Goal: Task Accomplishment & Management: Use online tool/utility

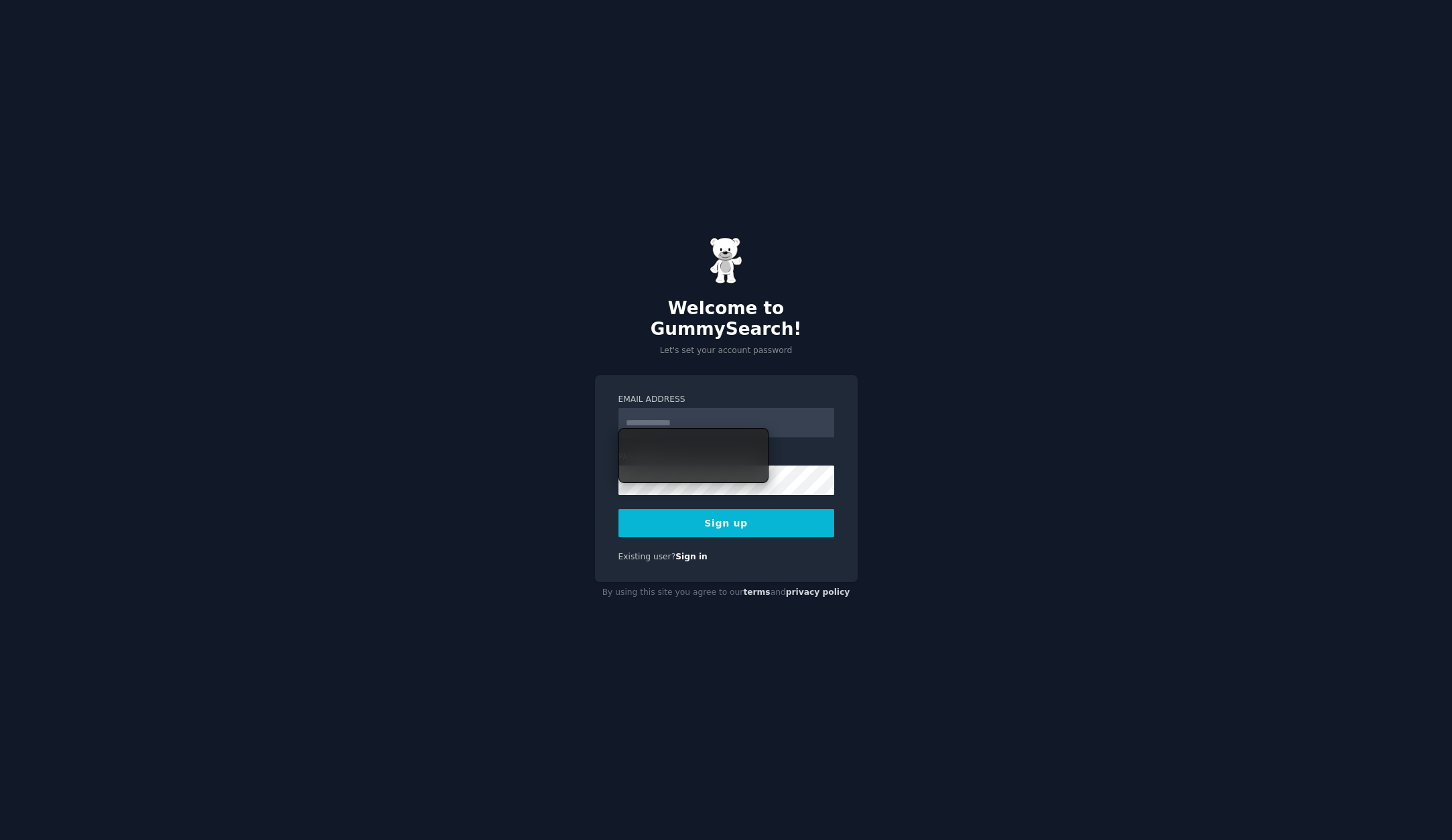
click at [709, 415] on input "Email Address" at bounding box center [726, 422] width 216 height 29
type input "**********"
click at [730, 514] on button "Sign up" at bounding box center [726, 523] width 216 height 28
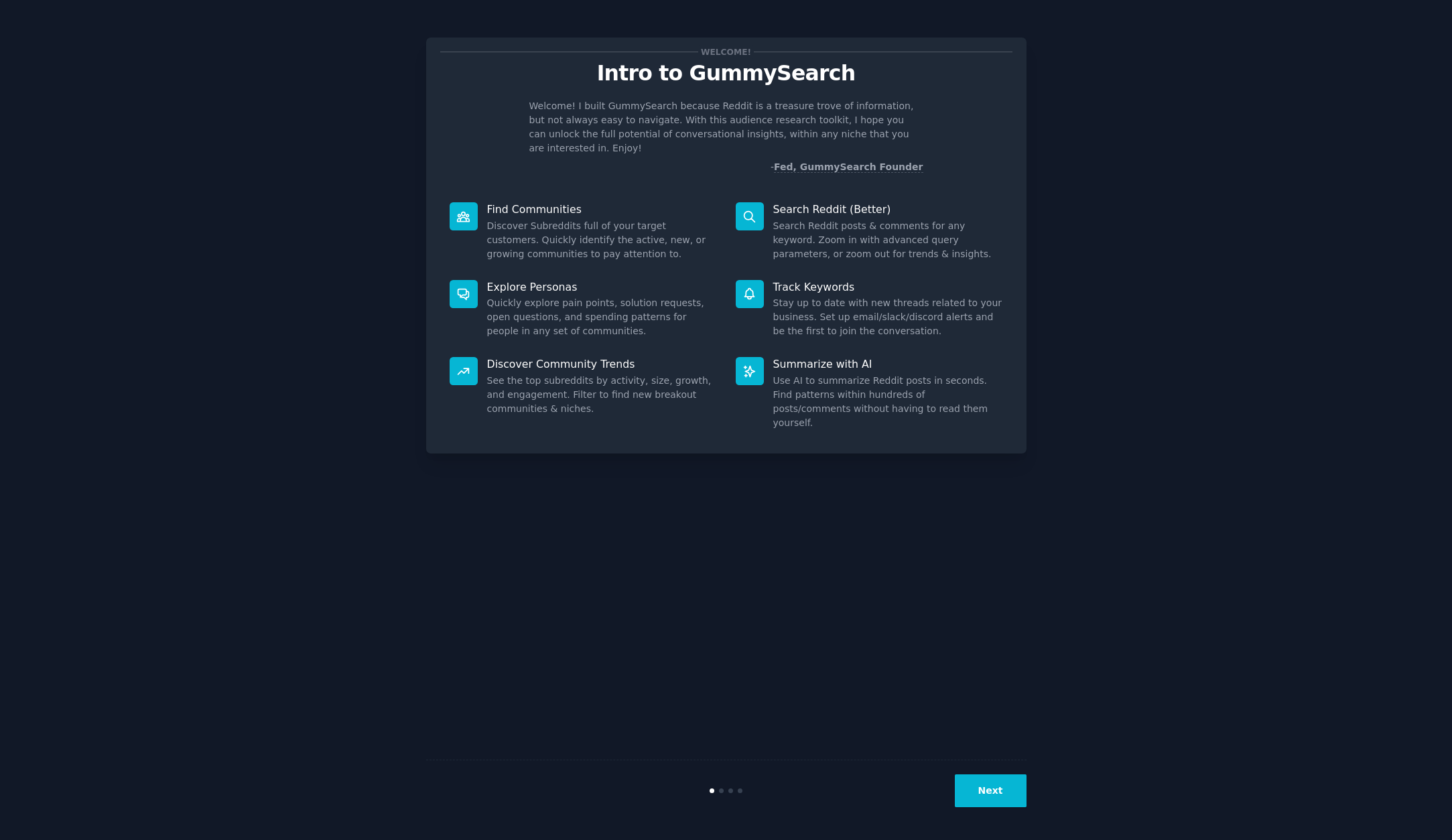
click at [993, 793] on button "Next" at bounding box center [990, 791] width 72 height 33
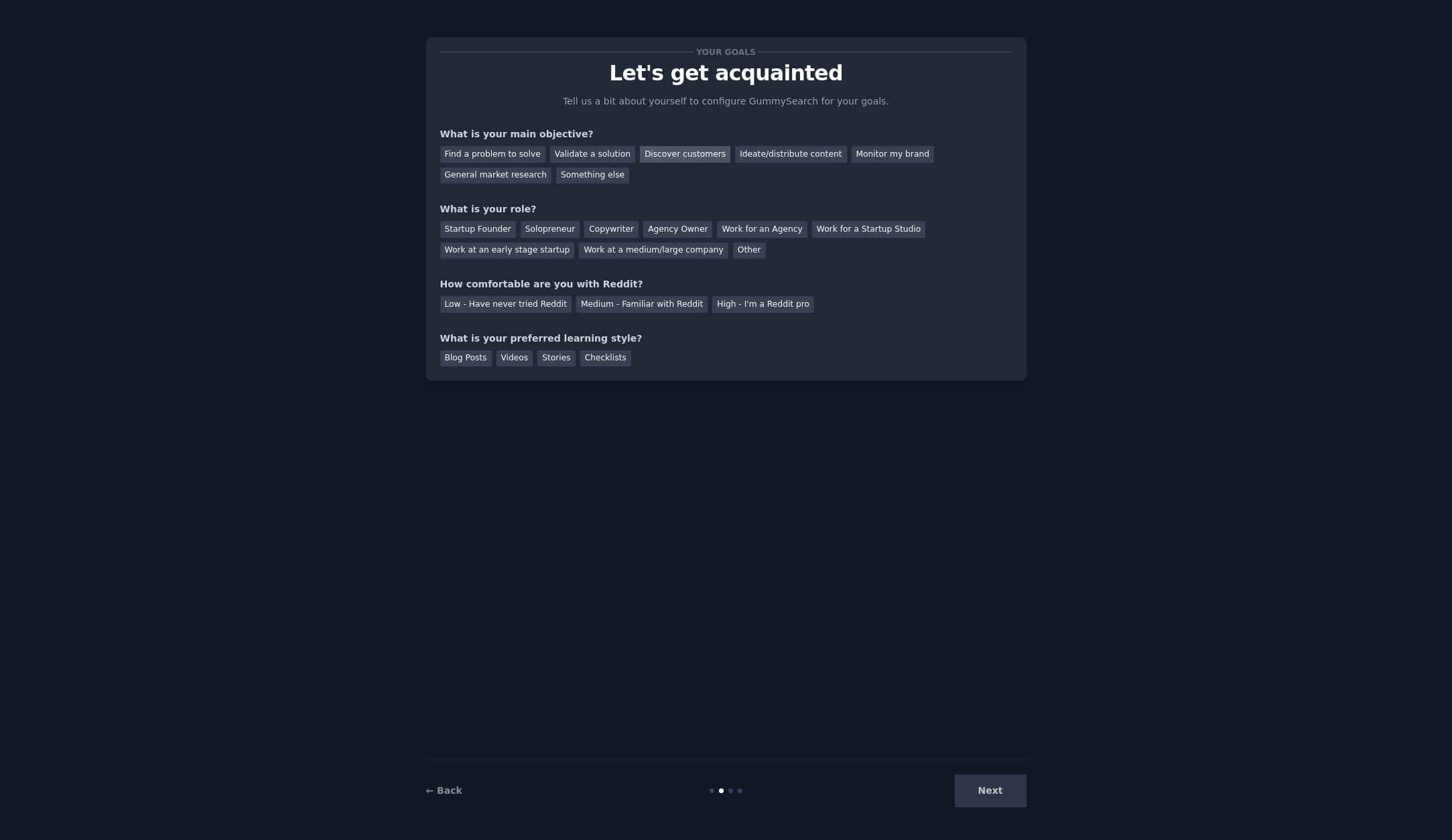
click at [689, 154] on div "Discover customers" at bounding box center [685, 154] width 90 height 16
click at [759, 154] on div "Ideate/distribute content" at bounding box center [790, 154] width 111 height 16
click at [554, 227] on div "Solopreneur" at bounding box center [550, 230] width 59 height 16
click at [643, 304] on div "Medium - Familiar with Reddit" at bounding box center [642, 304] width 132 height 16
click at [517, 361] on div "Videos" at bounding box center [515, 358] width 37 height 16
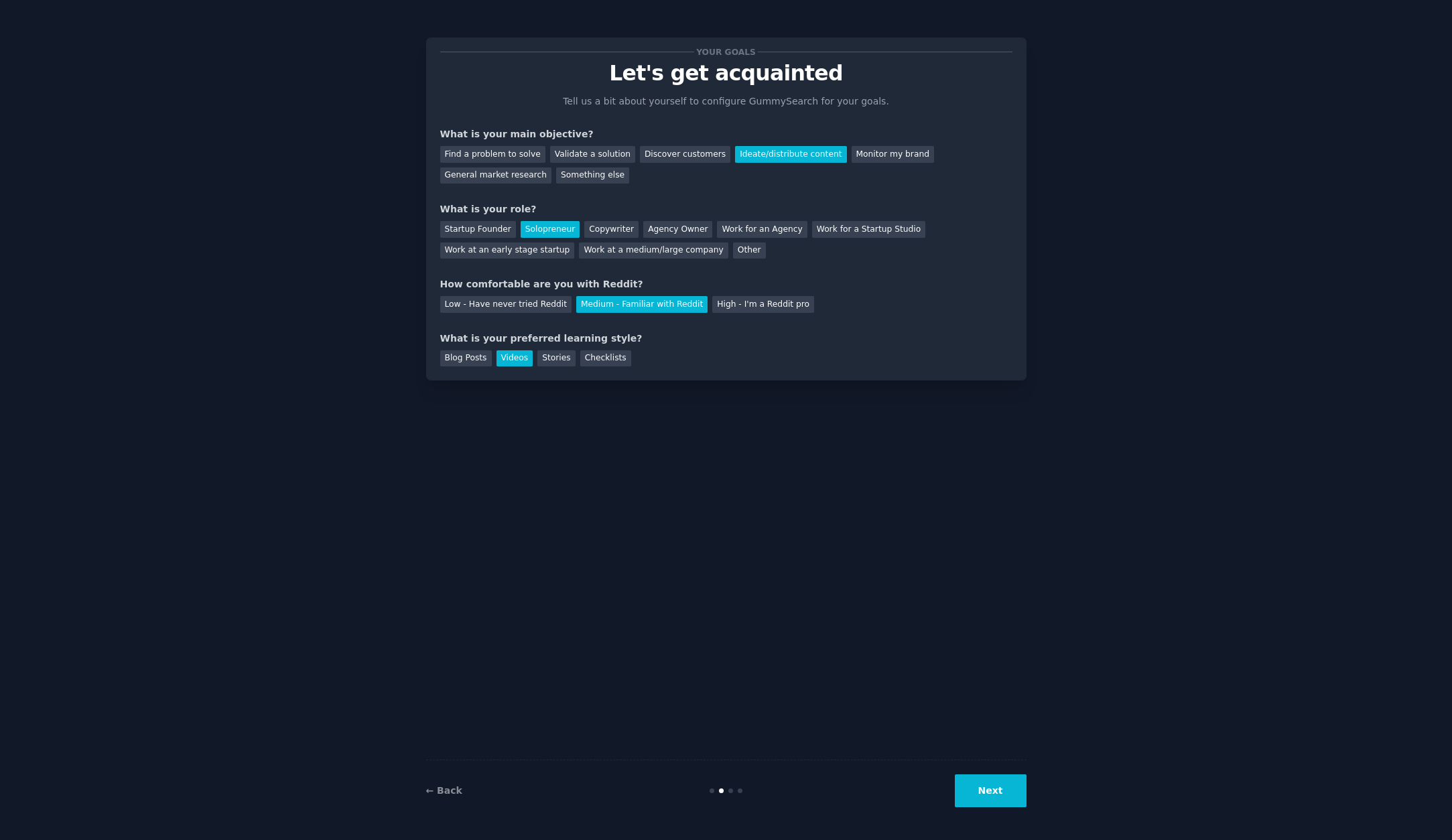
click at [992, 798] on button "Next" at bounding box center [990, 791] width 72 height 33
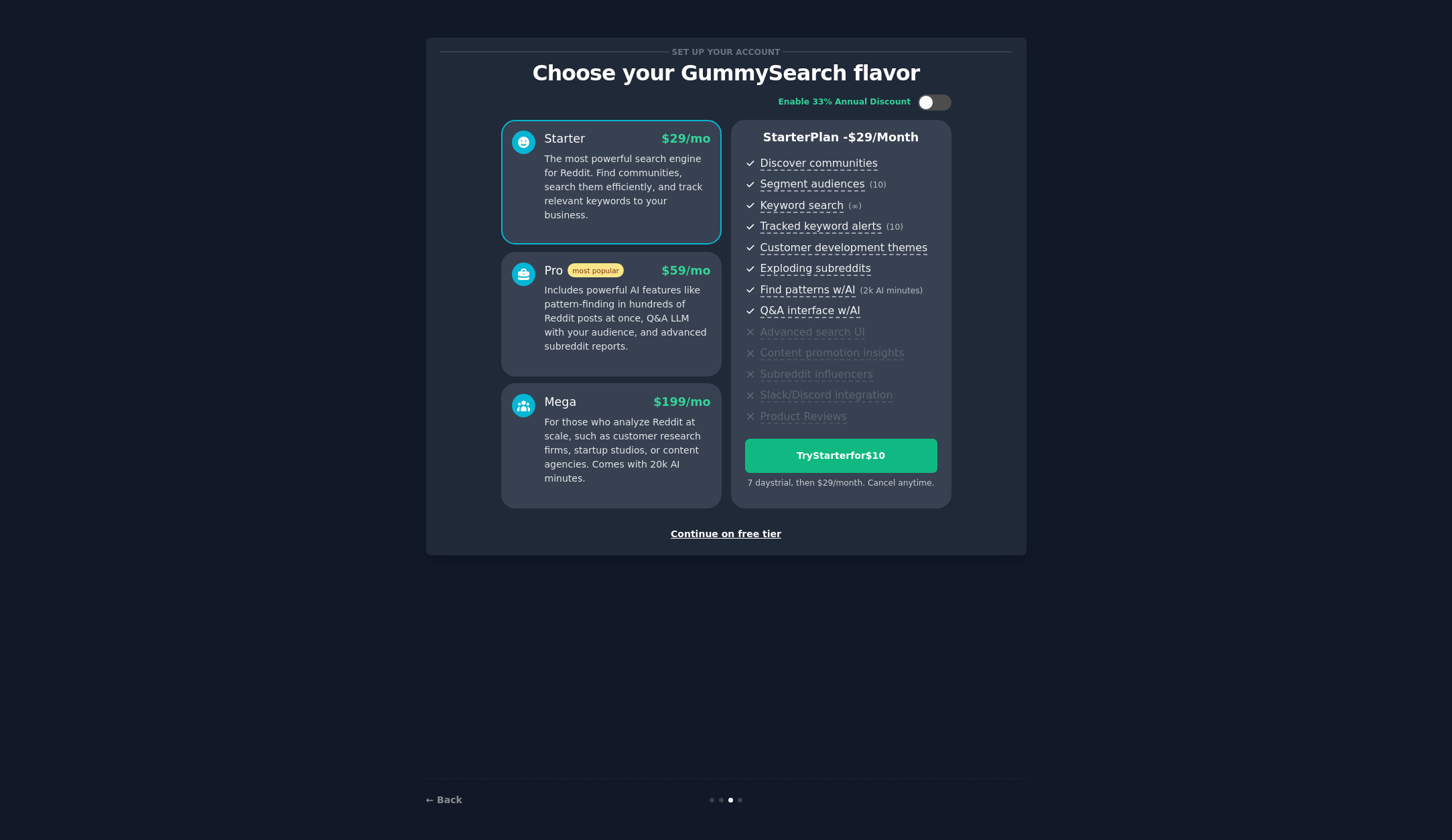
click at [672, 323] on p "Includes powerful AI features like pattern-finding in hundreds of Reddit posts …" at bounding box center [628, 319] width 166 height 71
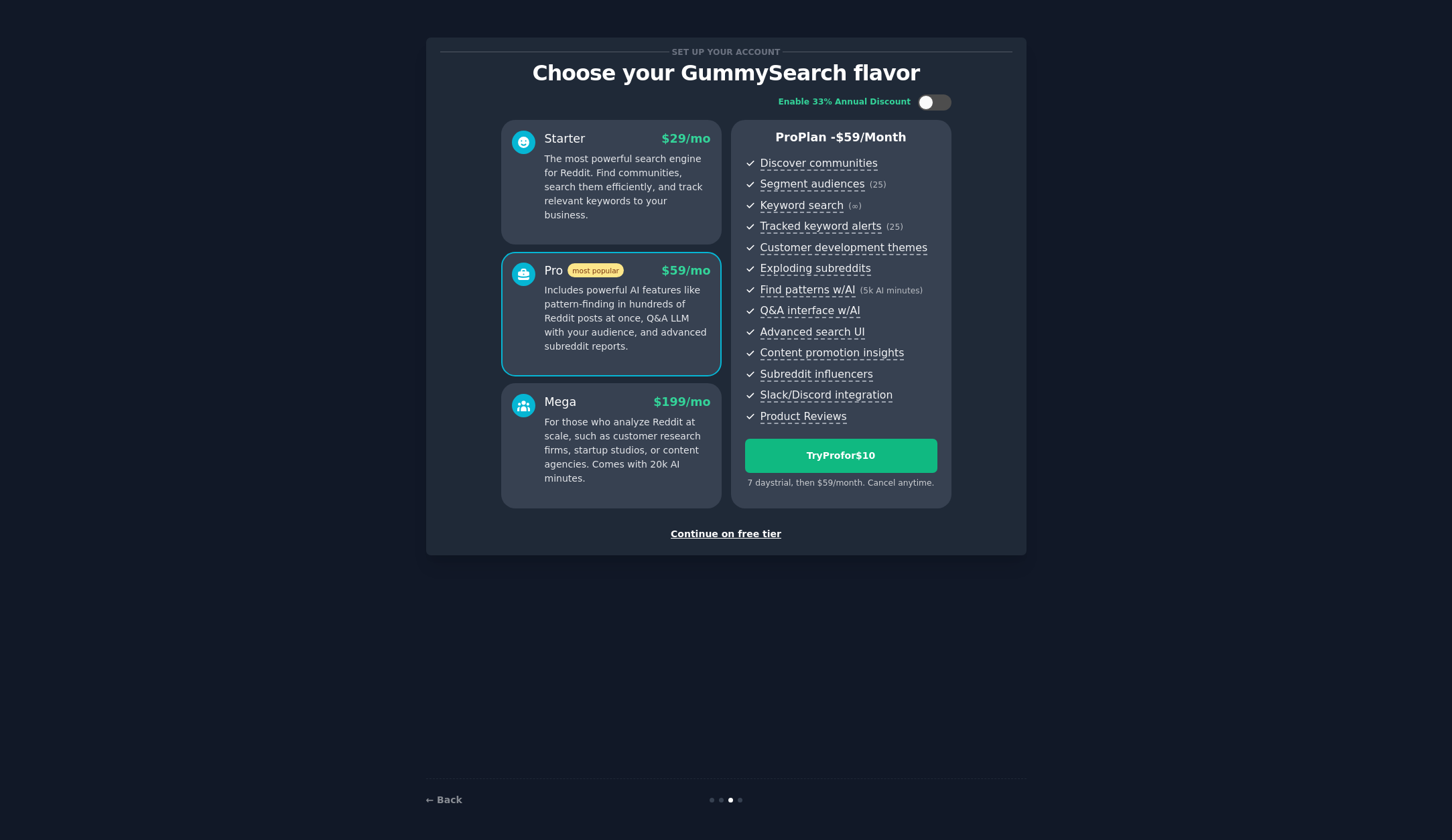
click at [645, 447] on p "For those who analyze Reddit at scale, such as customer research firms, startup…" at bounding box center [628, 450] width 166 height 71
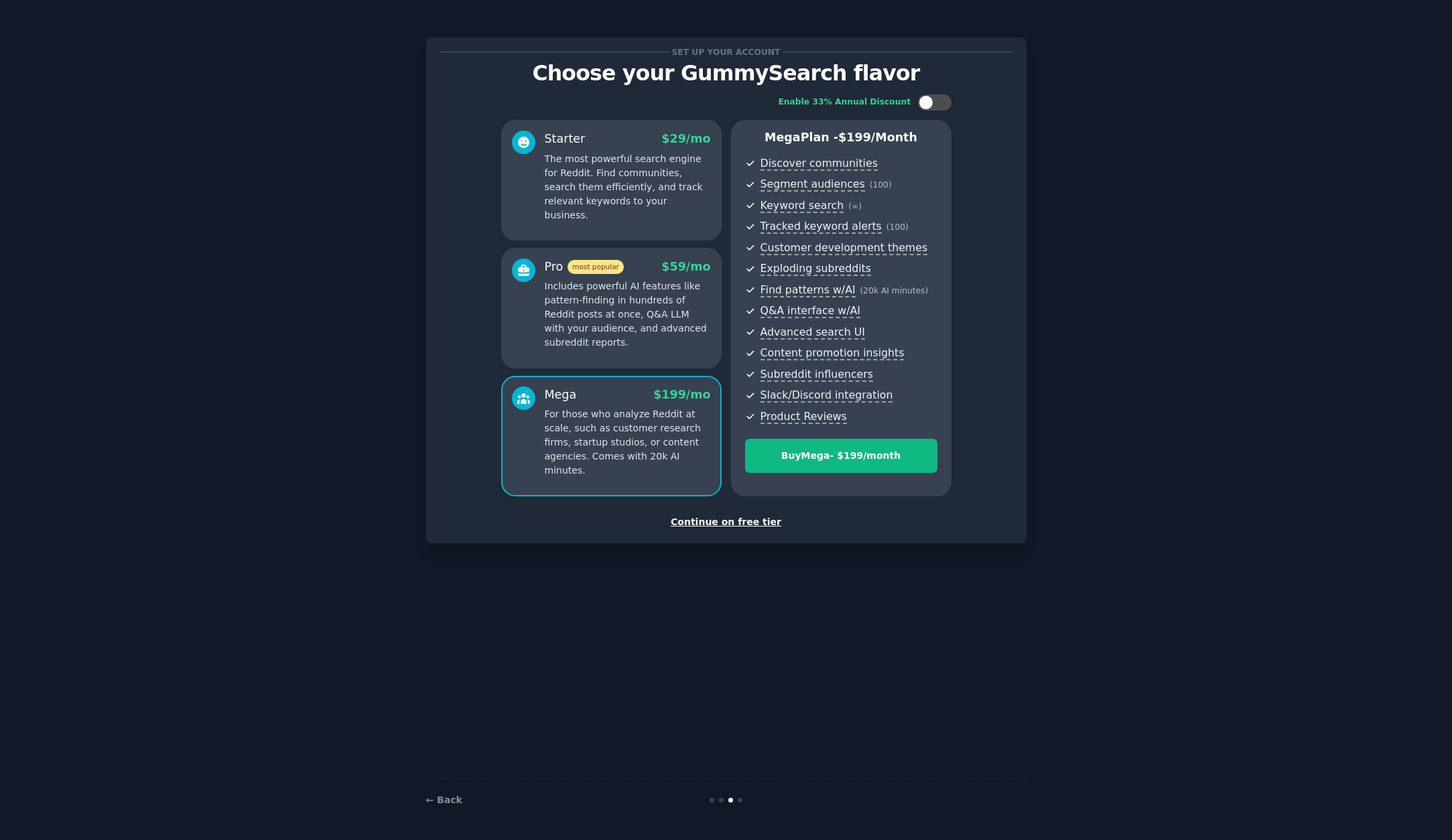
click at [628, 312] on p "Includes powerful AI features like pattern-finding in hundreds of Reddit posts …" at bounding box center [628, 314] width 166 height 71
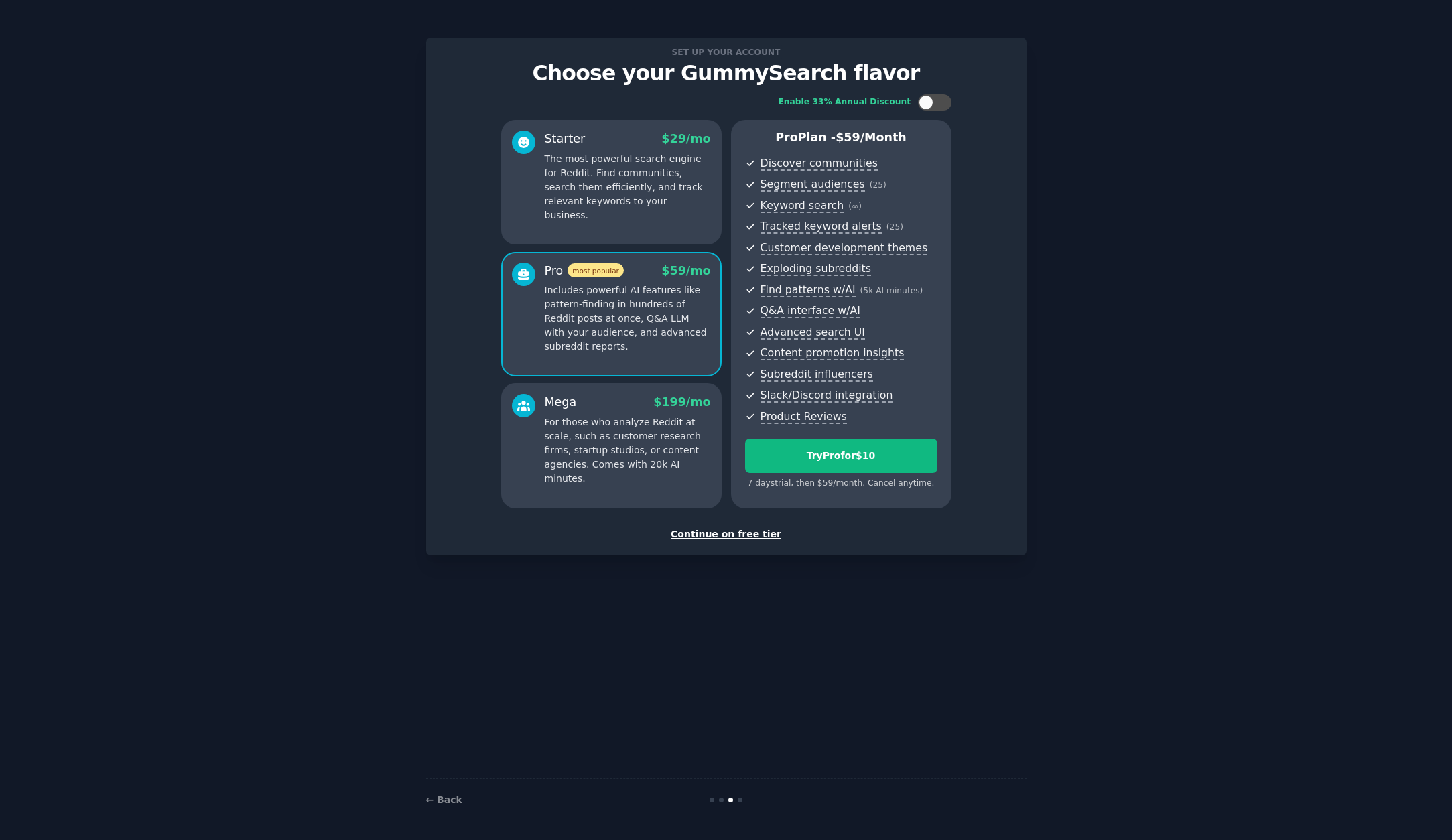
click at [635, 397] on div "Mega $ 199 /mo" at bounding box center [628, 402] width 166 height 16
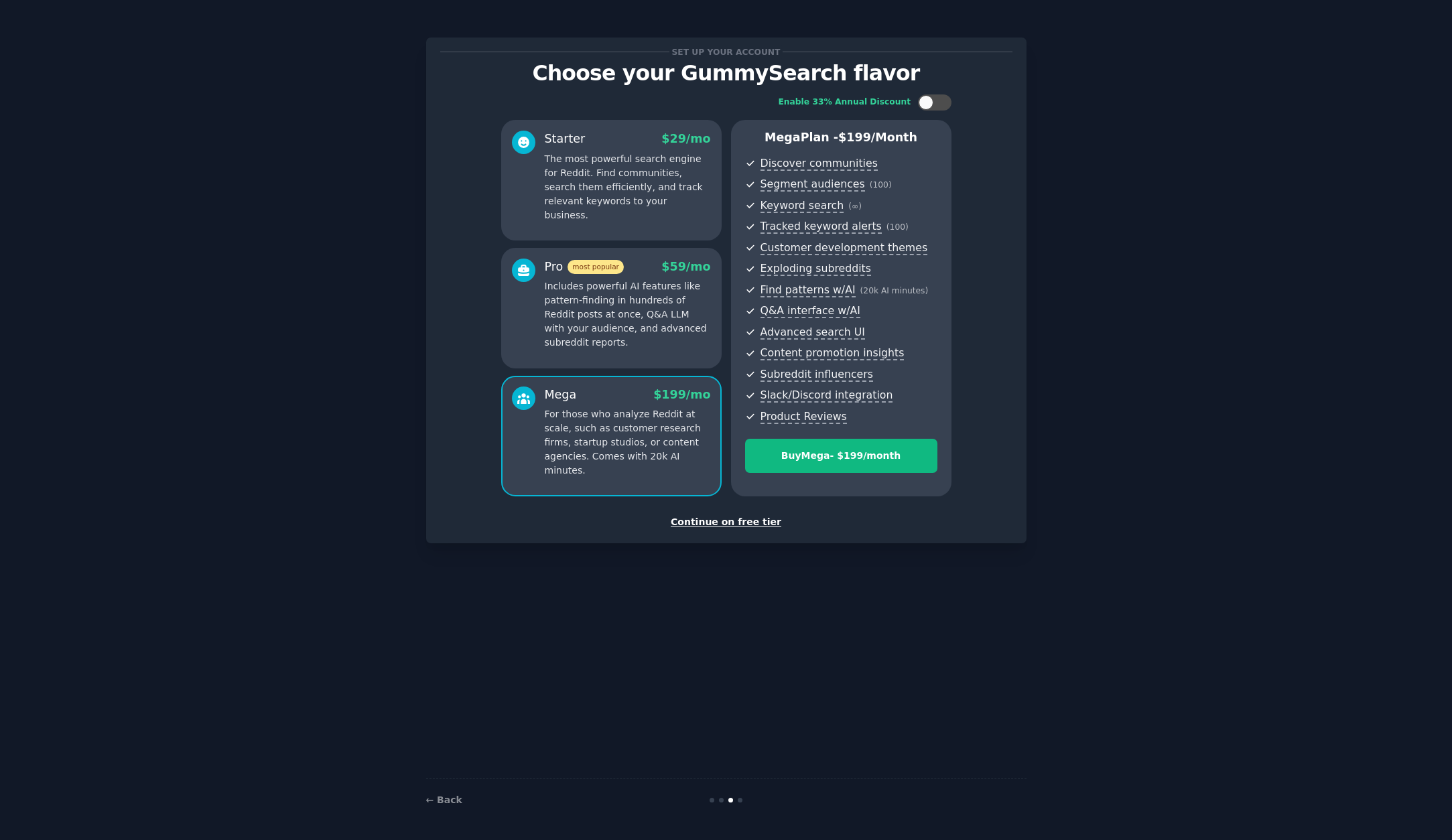
click at [629, 186] on p "The most powerful search engine for Reddit. Find communities, search them effic…" at bounding box center [628, 187] width 166 height 71
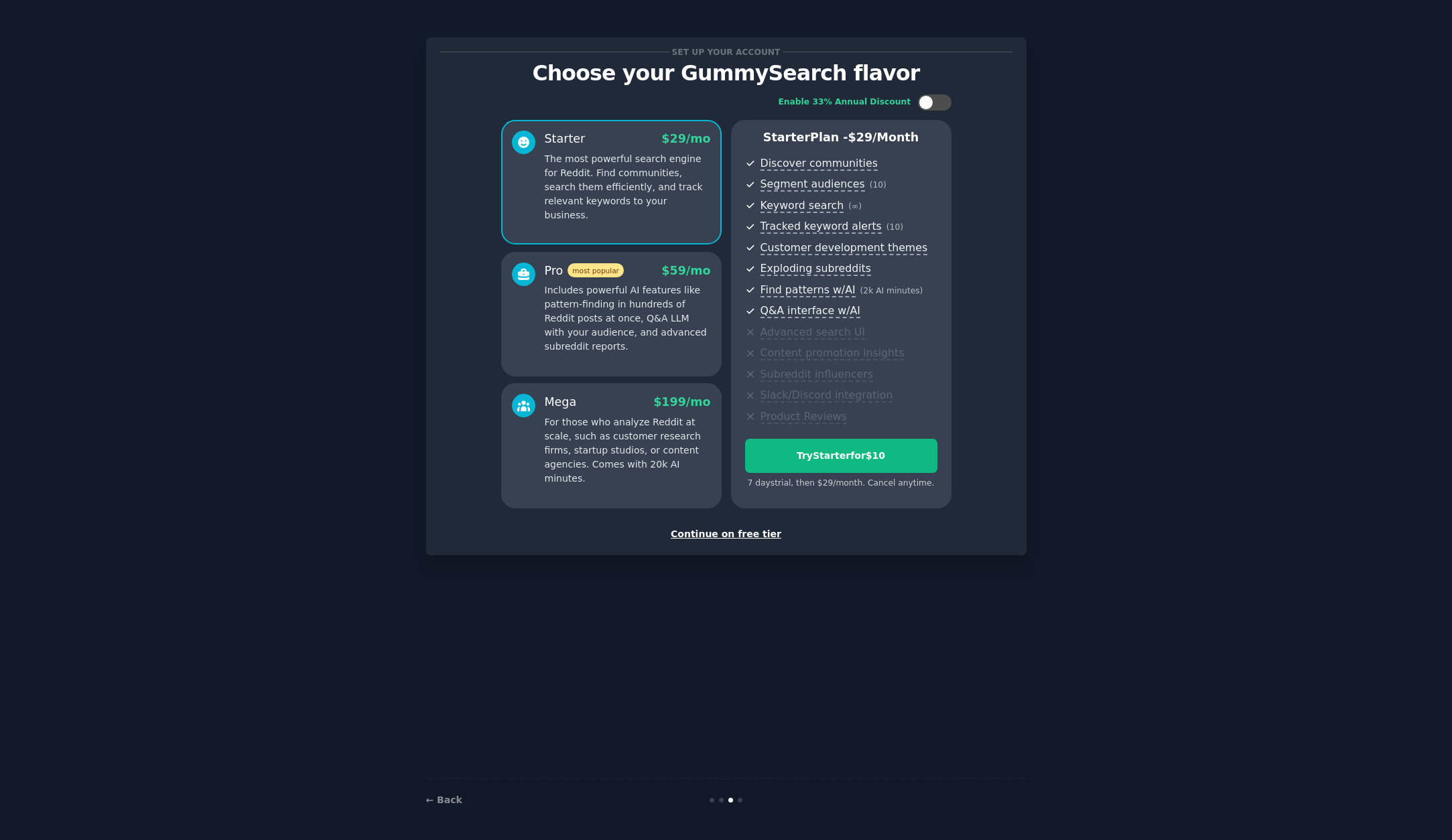
click at [672, 312] on p "Includes powerful AI features like pattern-finding in hundreds of Reddit posts …" at bounding box center [628, 319] width 166 height 71
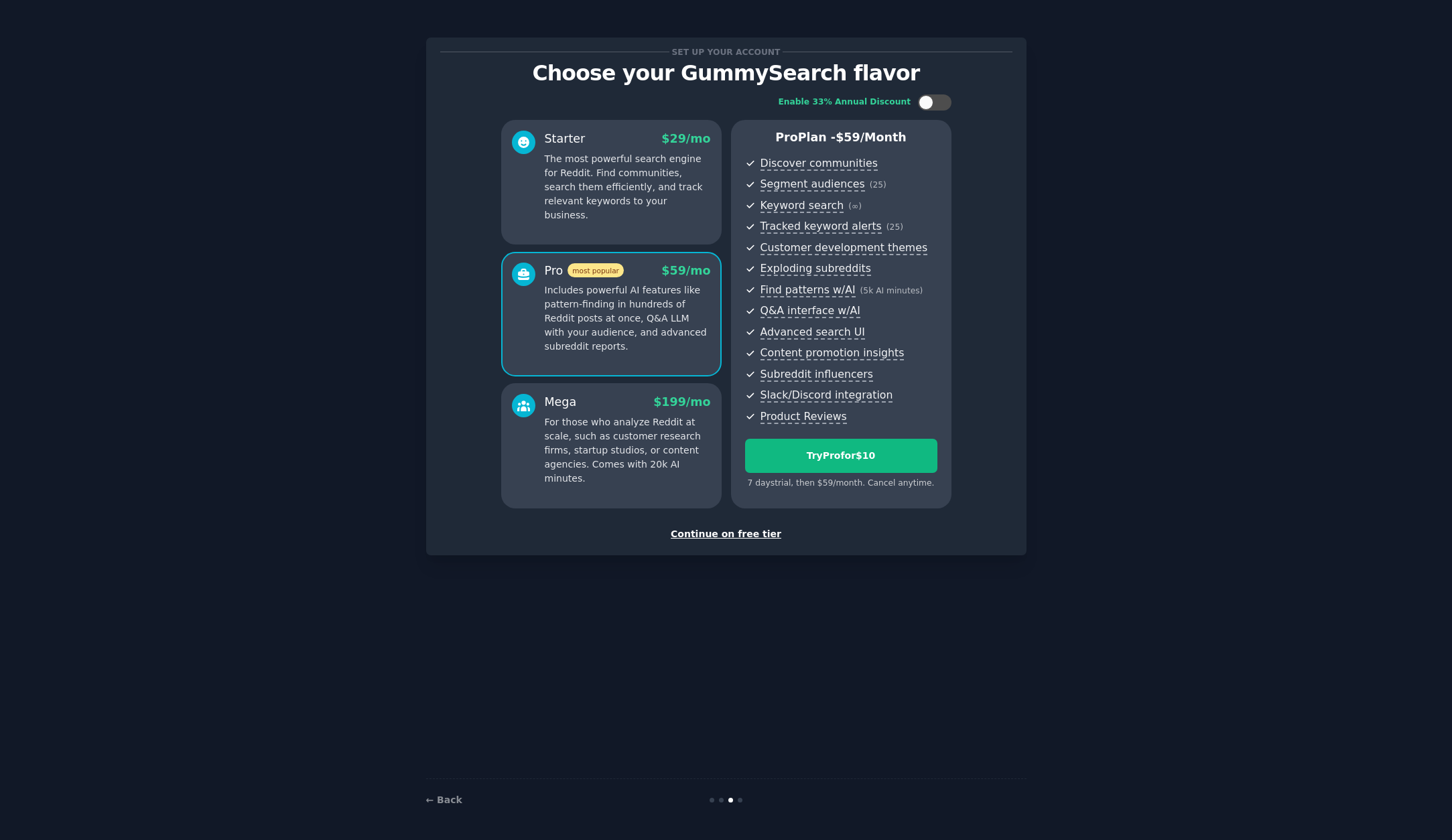
click at [642, 208] on div "Starter $ 29 /mo The most powerful search engine for Reddit. Find communities, …" at bounding box center [611, 182] width 221 height 125
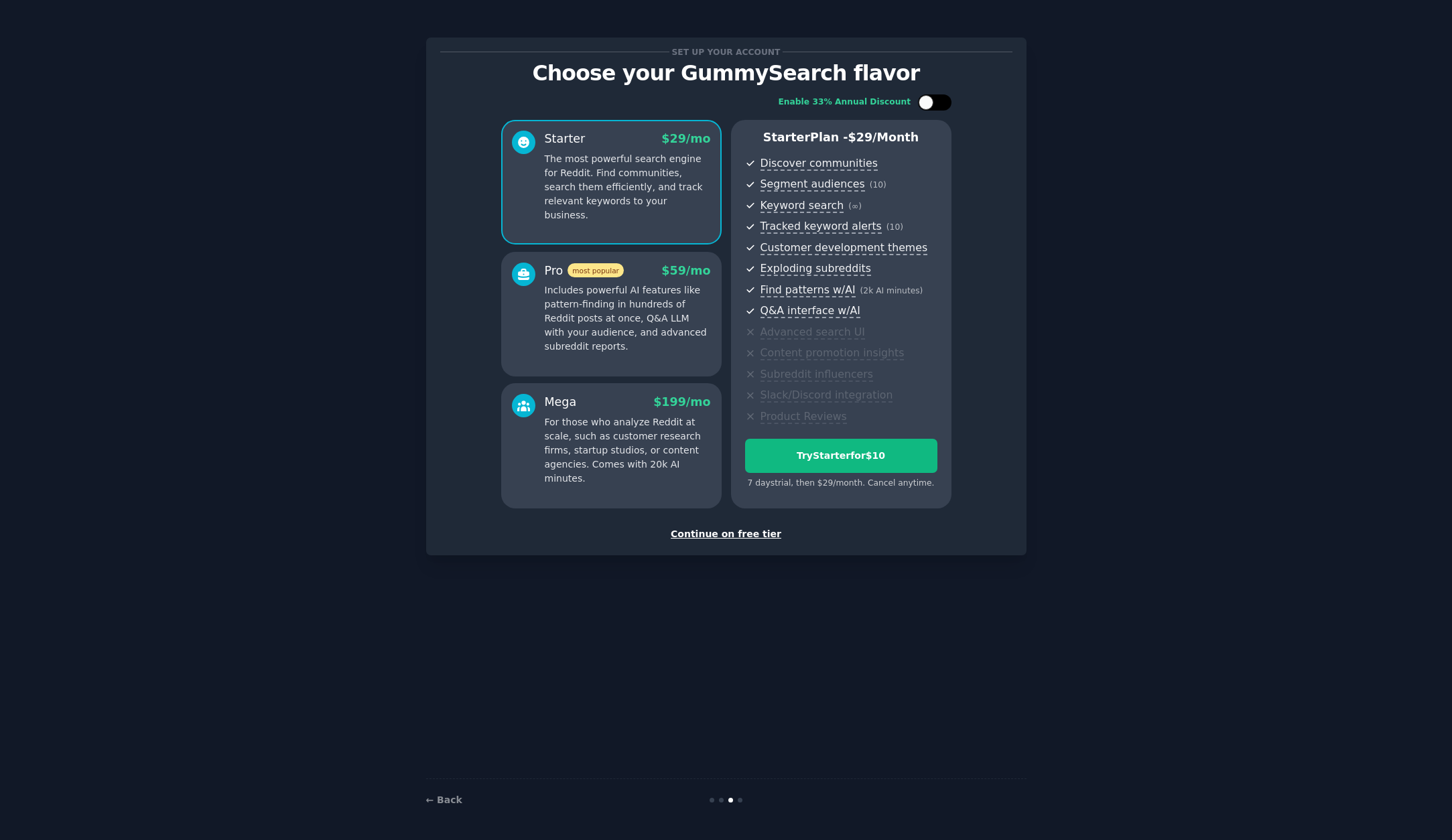
click at [939, 104] on div at bounding box center [942, 103] width 7 height 7
click at [926, 101] on icon at bounding box center [926, 103] width 8 height 8
checkbox input "false"
click at [730, 534] on div "Continue on free tier" at bounding box center [726, 534] width 572 height 14
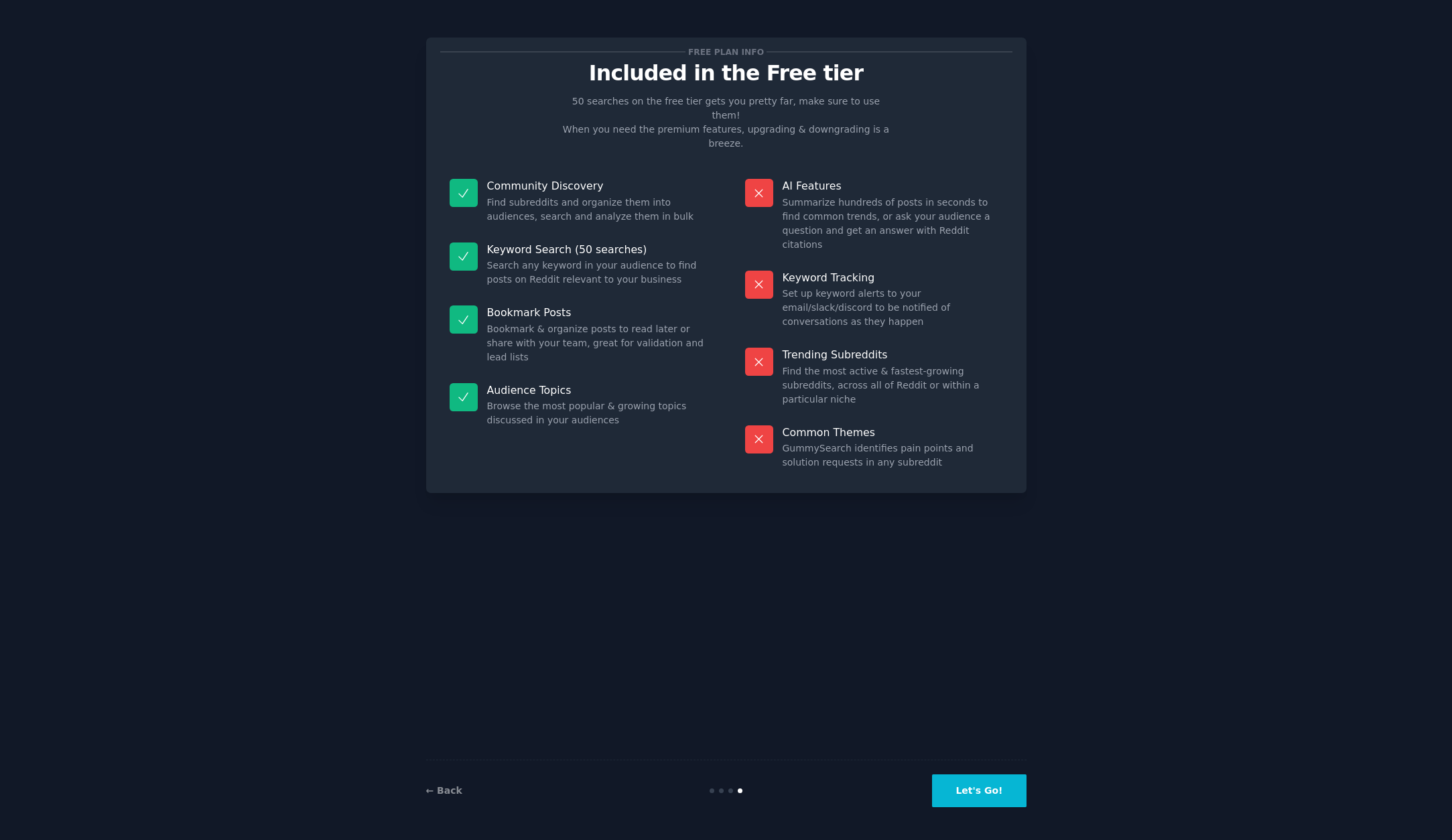
click at [998, 792] on button "Let's Go!" at bounding box center [979, 791] width 94 height 33
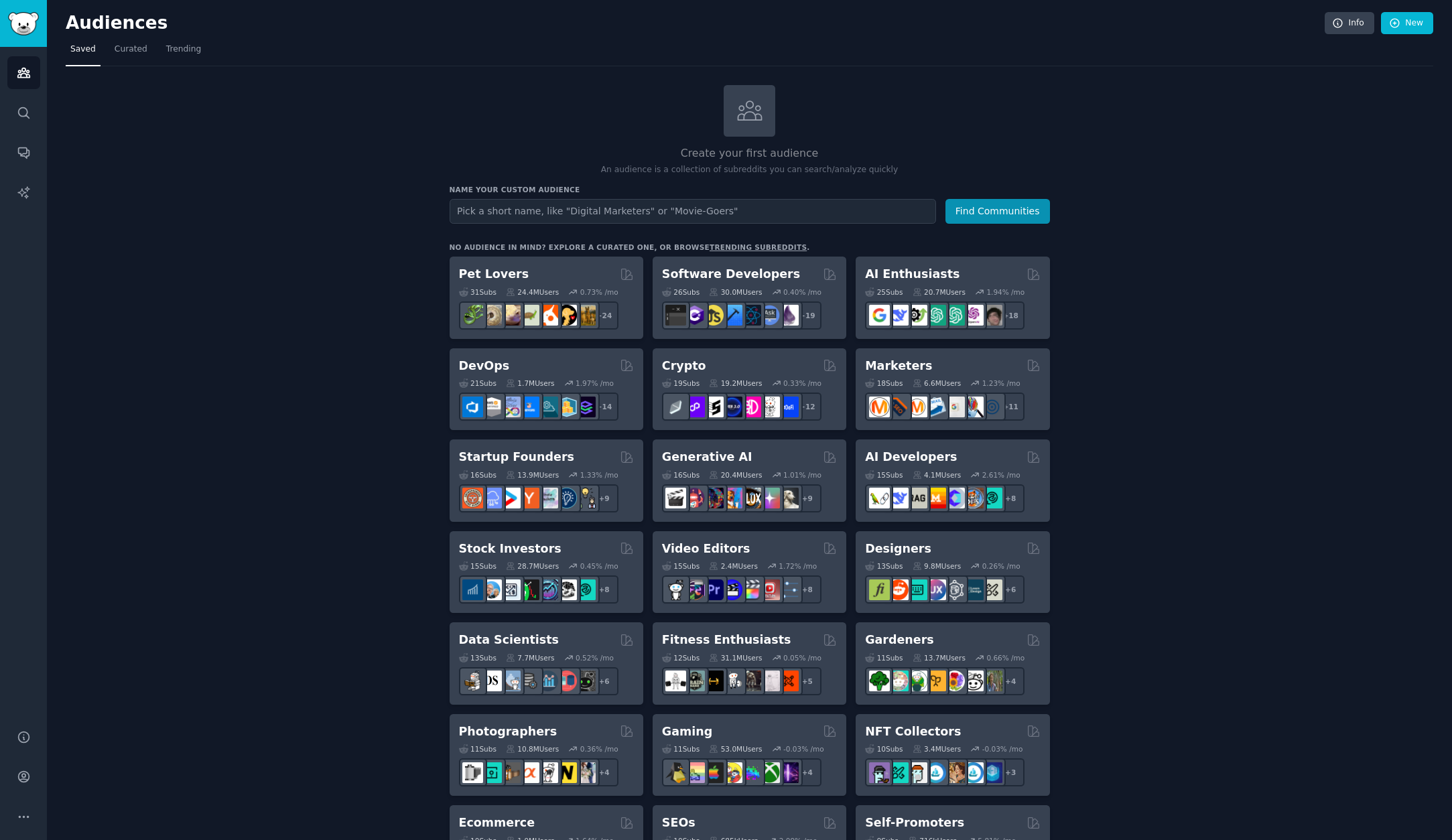
click at [647, 211] on input "text" at bounding box center [693, 211] width 487 height 25
type input "n8n"
click at [987, 214] on button "Find Communities" at bounding box center [997, 211] width 105 height 25
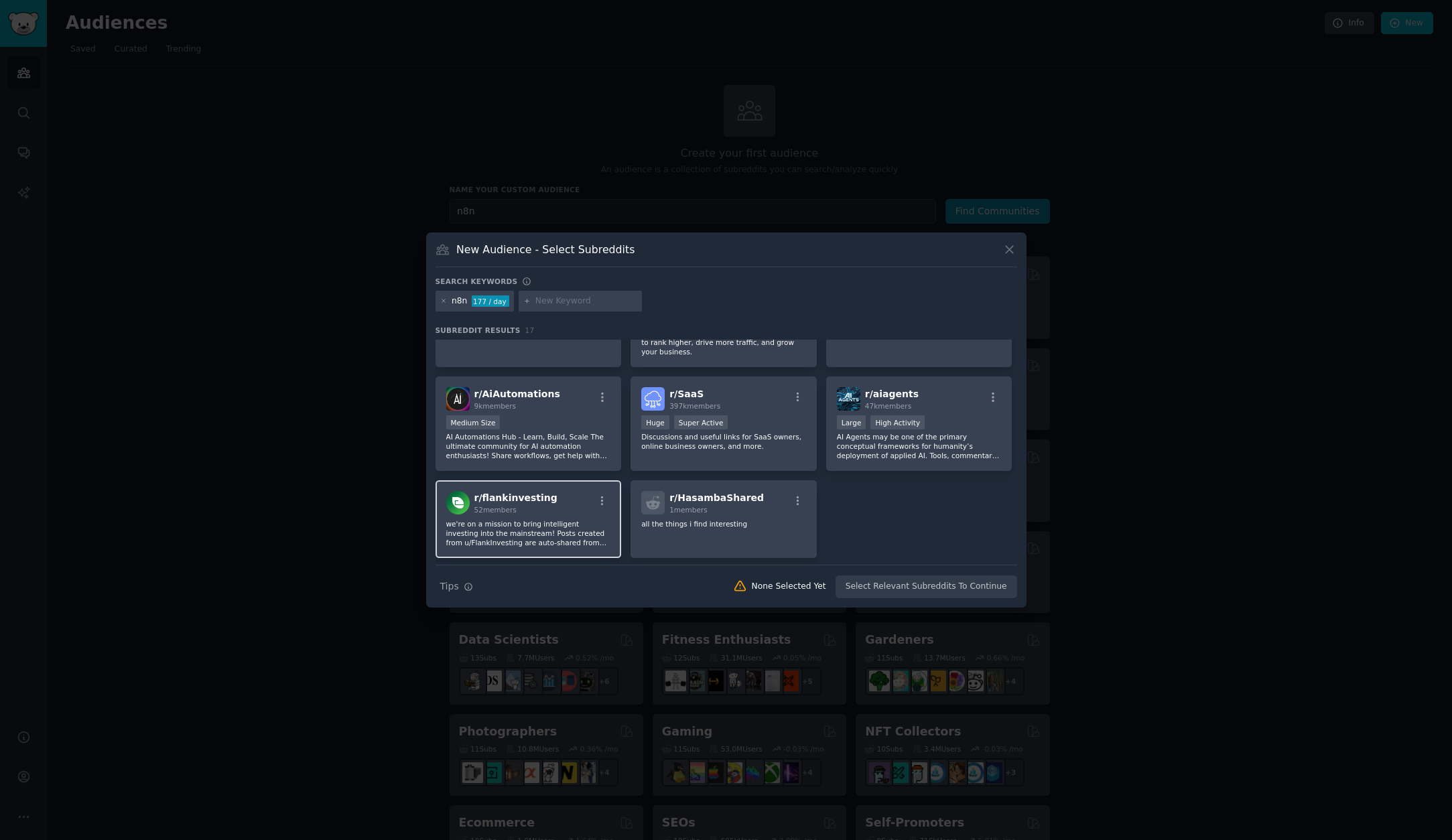
scroll to position [369, 0]
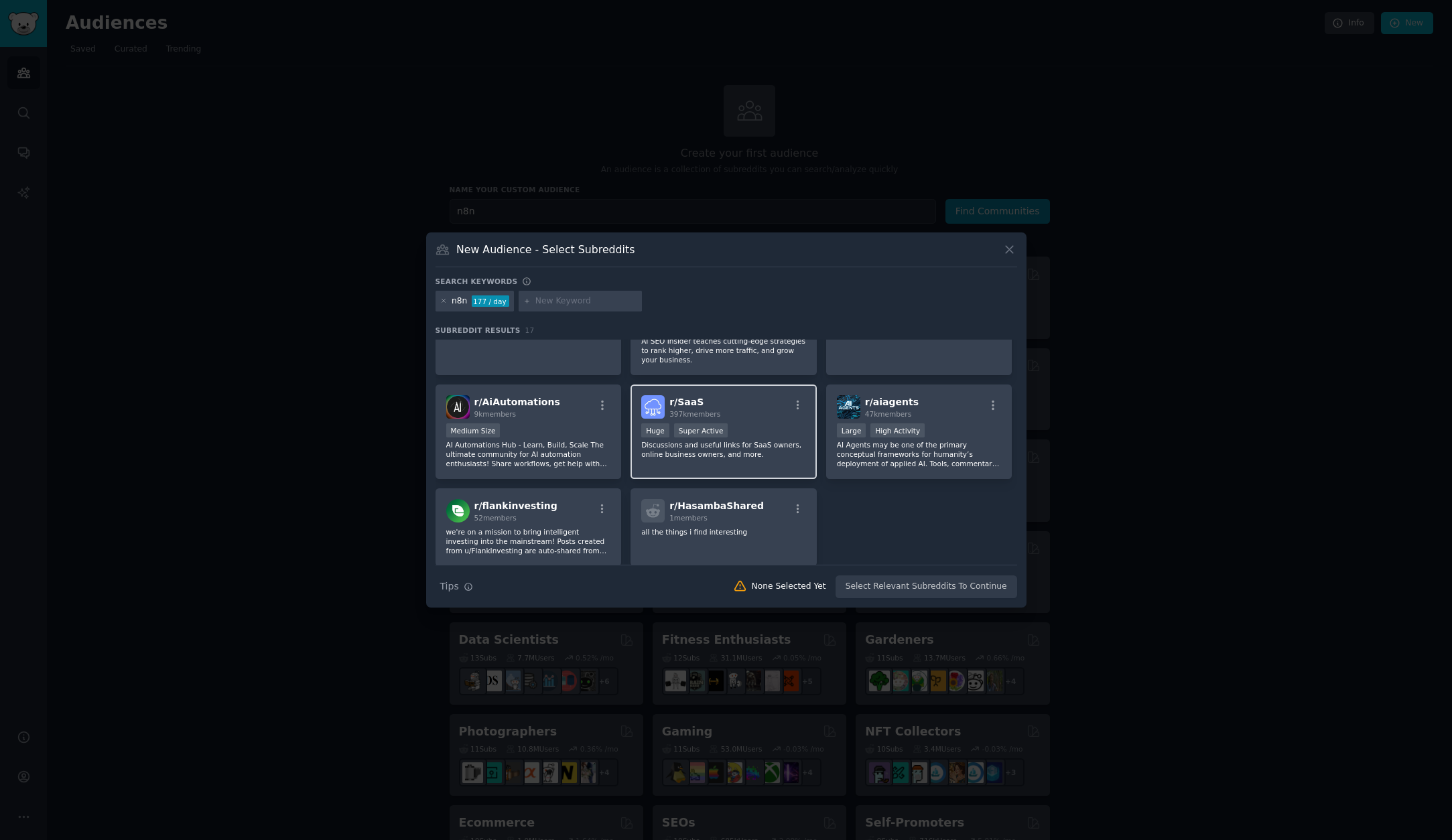
click at [674, 403] on span "r/ SaaS" at bounding box center [687, 402] width 34 height 11
click at [796, 405] on icon "button" at bounding box center [798, 406] width 3 height 10
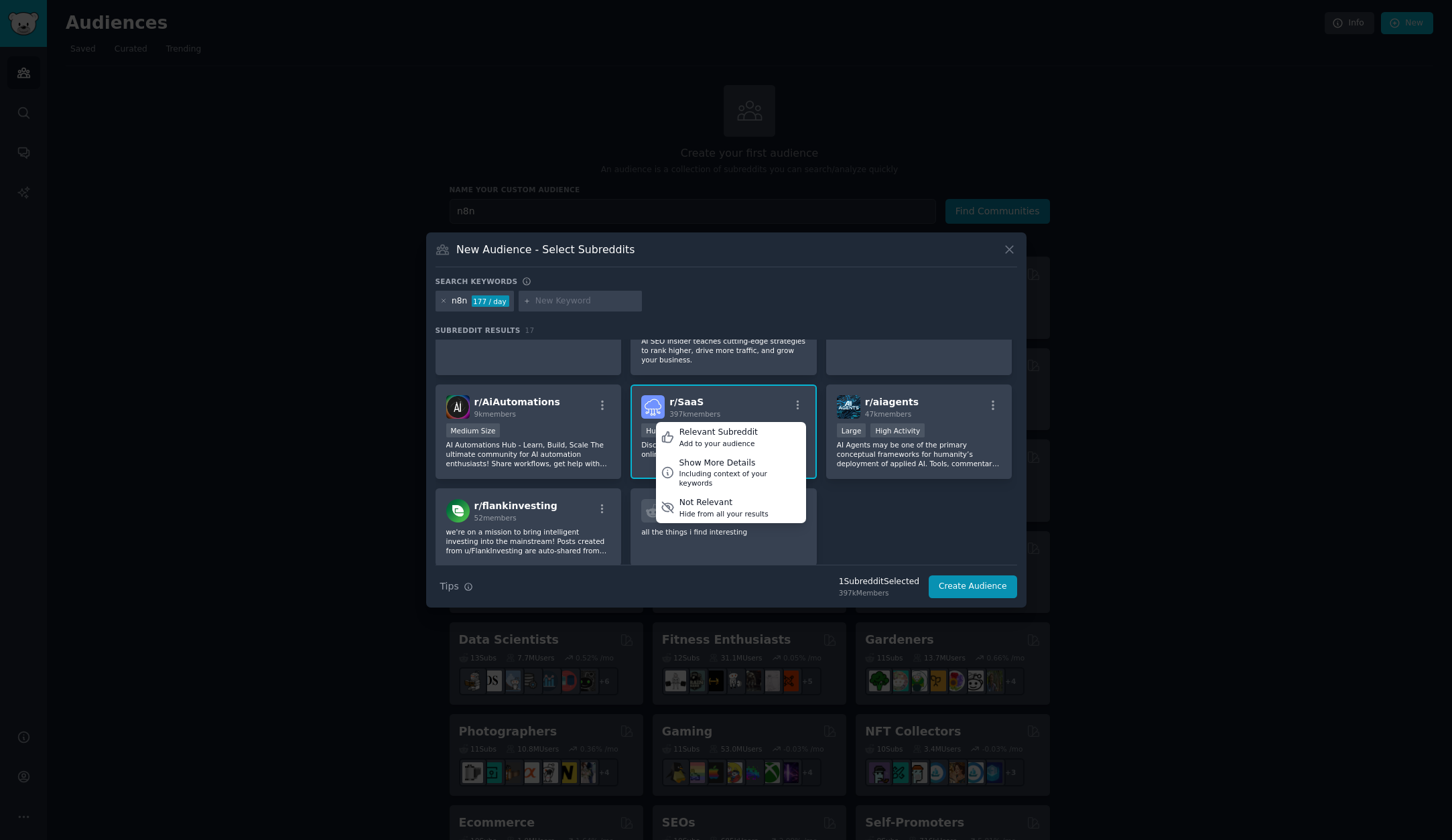
click at [866, 521] on div "r/ n8n 143k members >= 95th percentile for submissions / day Huge Super Active …" at bounding box center [726, 268] width 582 height 595
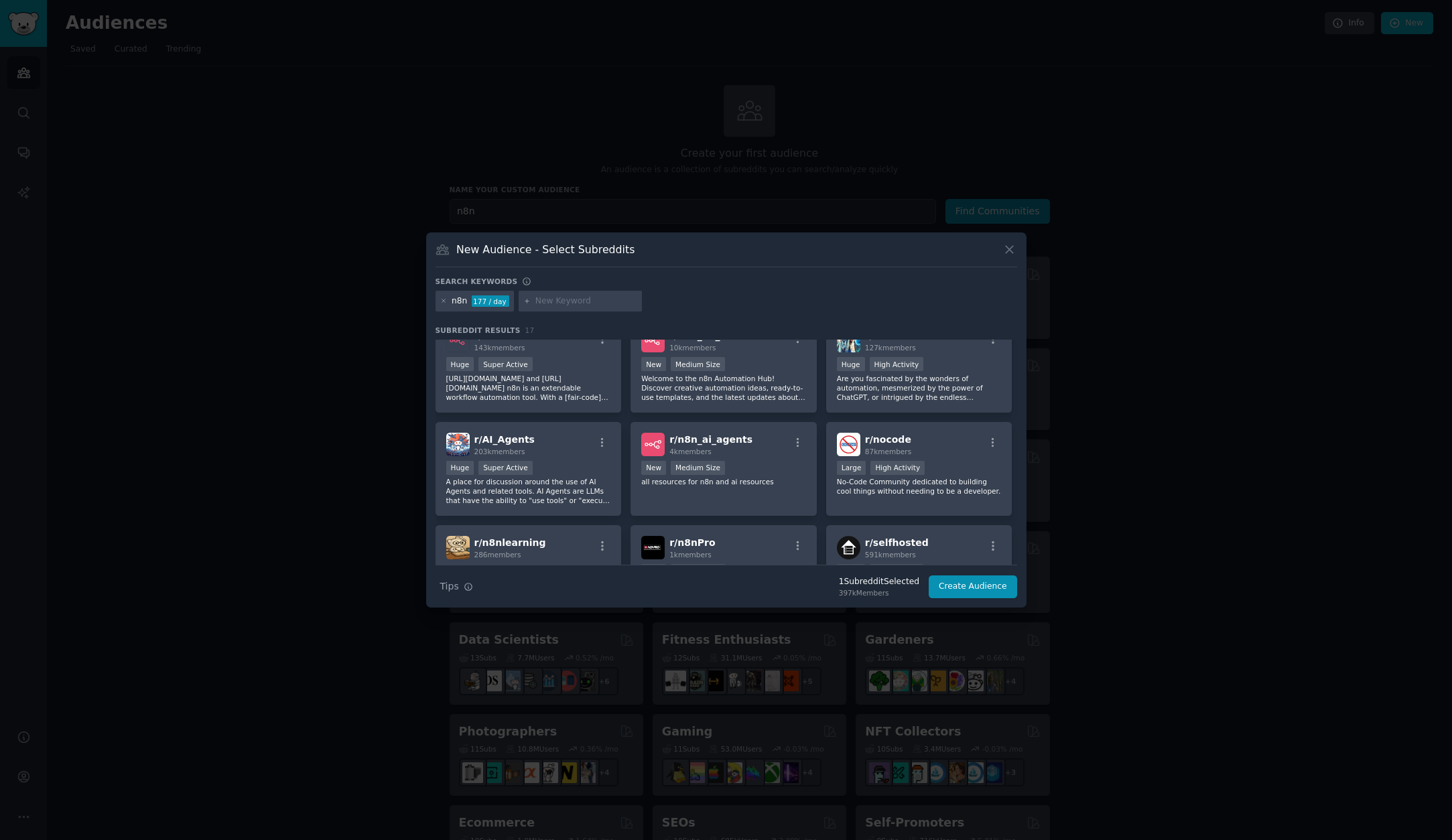
scroll to position [0, 0]
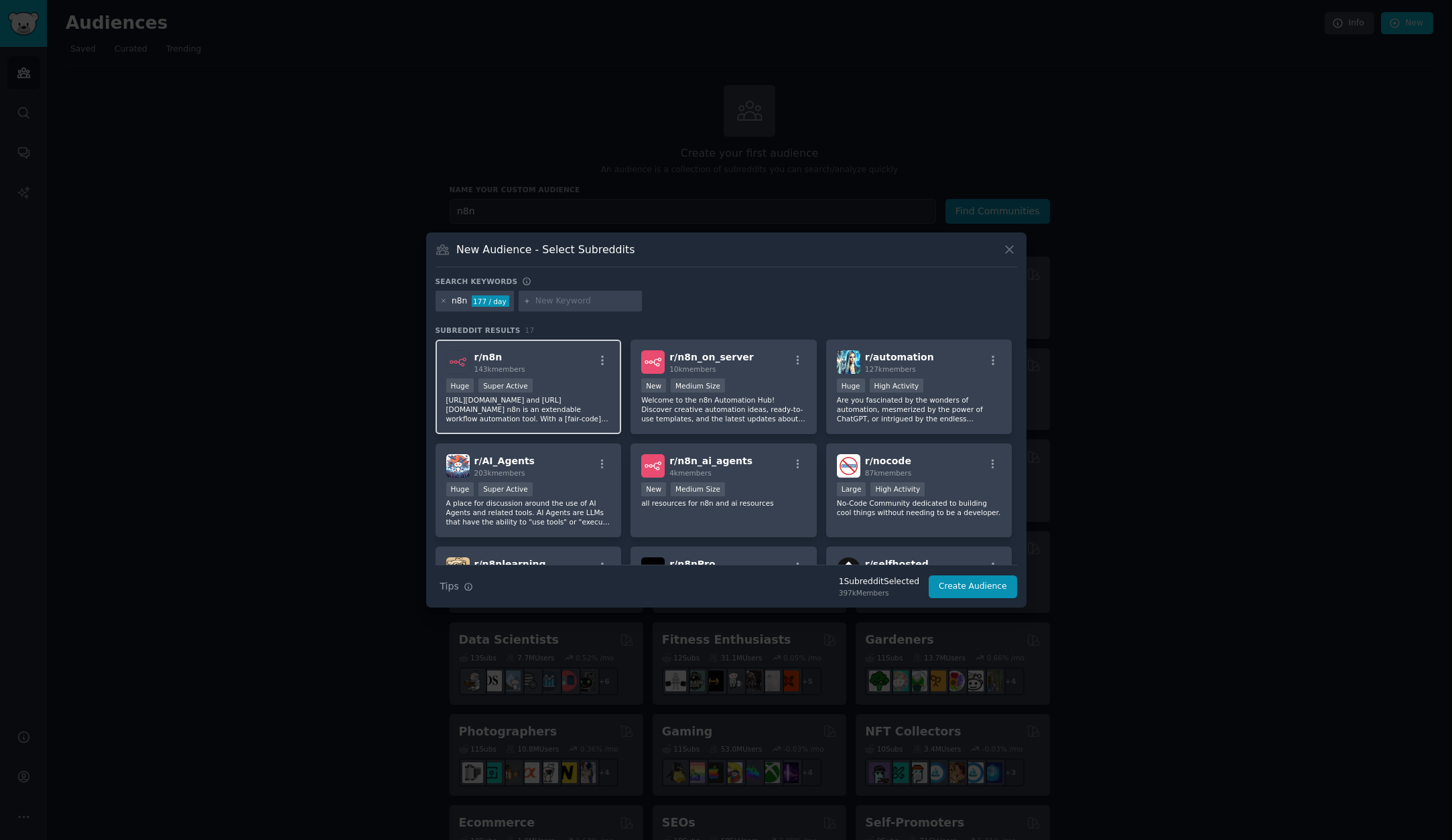
click at [578, 395] on p "[URL][DOMAIN_NAME] and [URL][DOMAIN_NAME] n8n is an extendable workflow automat…" at bounding box center [528, 409] width 164 height 28
click at [947, 386] on div ">= 80th percentile for submissions / day Huge High Activity" at bounding box center [919, 386] width 164 height 16
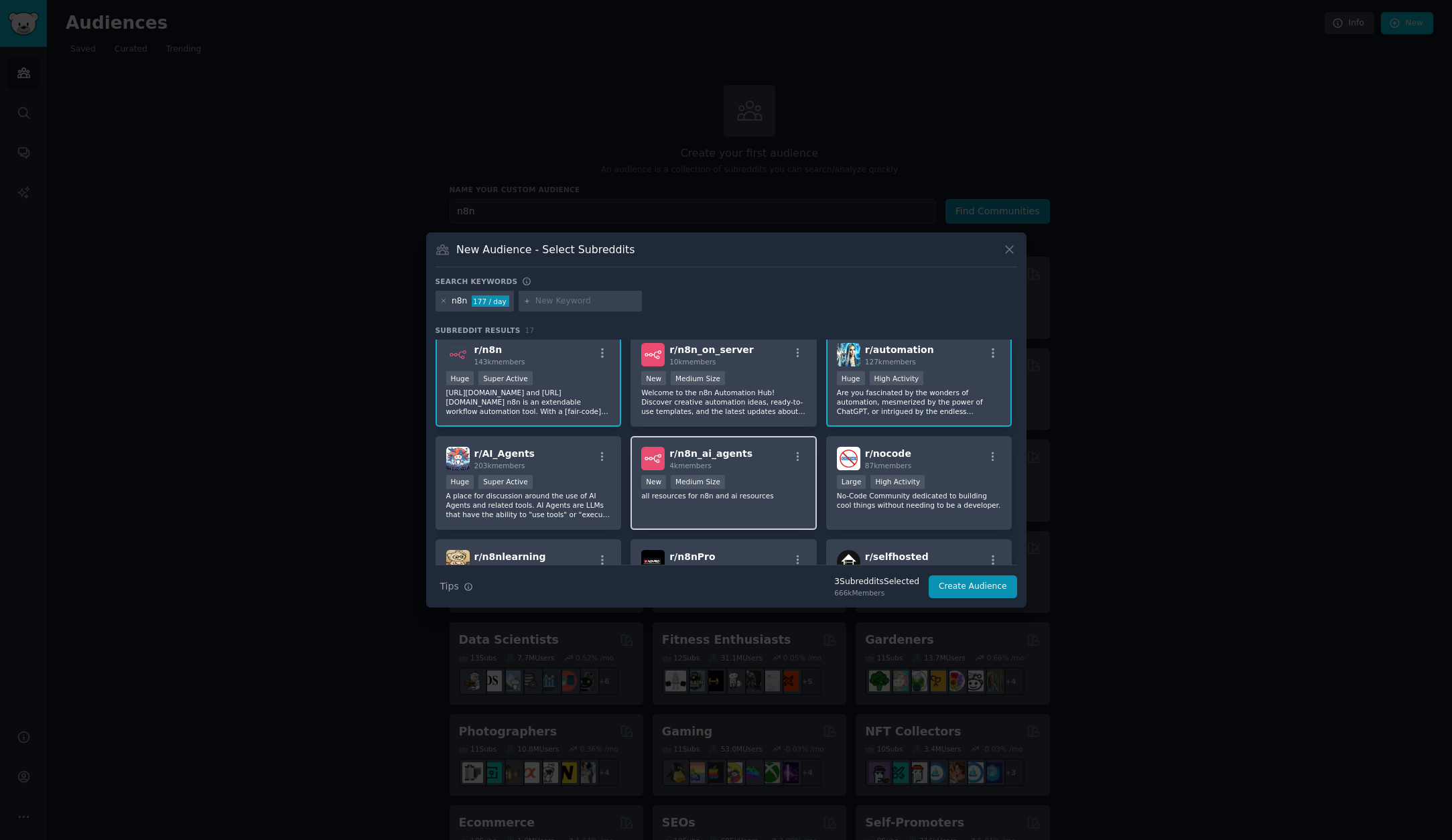
scroll to position [11, 0]
click at [573, 462] on div "r/ AI_Agents 203k members" at bounding box center [528, 455] width 164 height 23
click at [967, 459] on div "r/ nocode 87k members" at bounding box center [919, 455] width 164 height 23
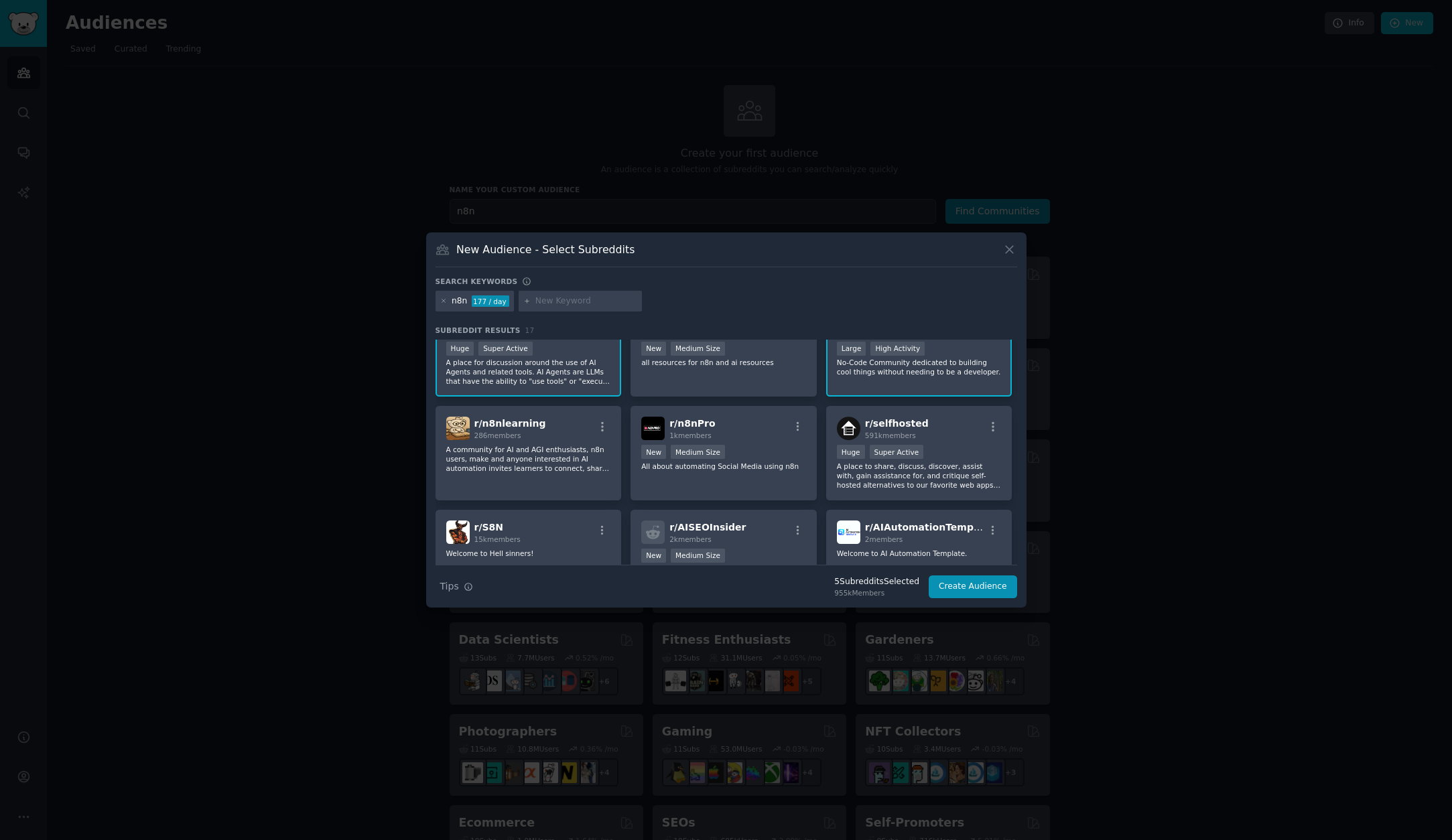
scroll to position [143, 0]
click at [941, 449] on div "Huge Super Active" at bounding box center [919, 450] width 164 height 16
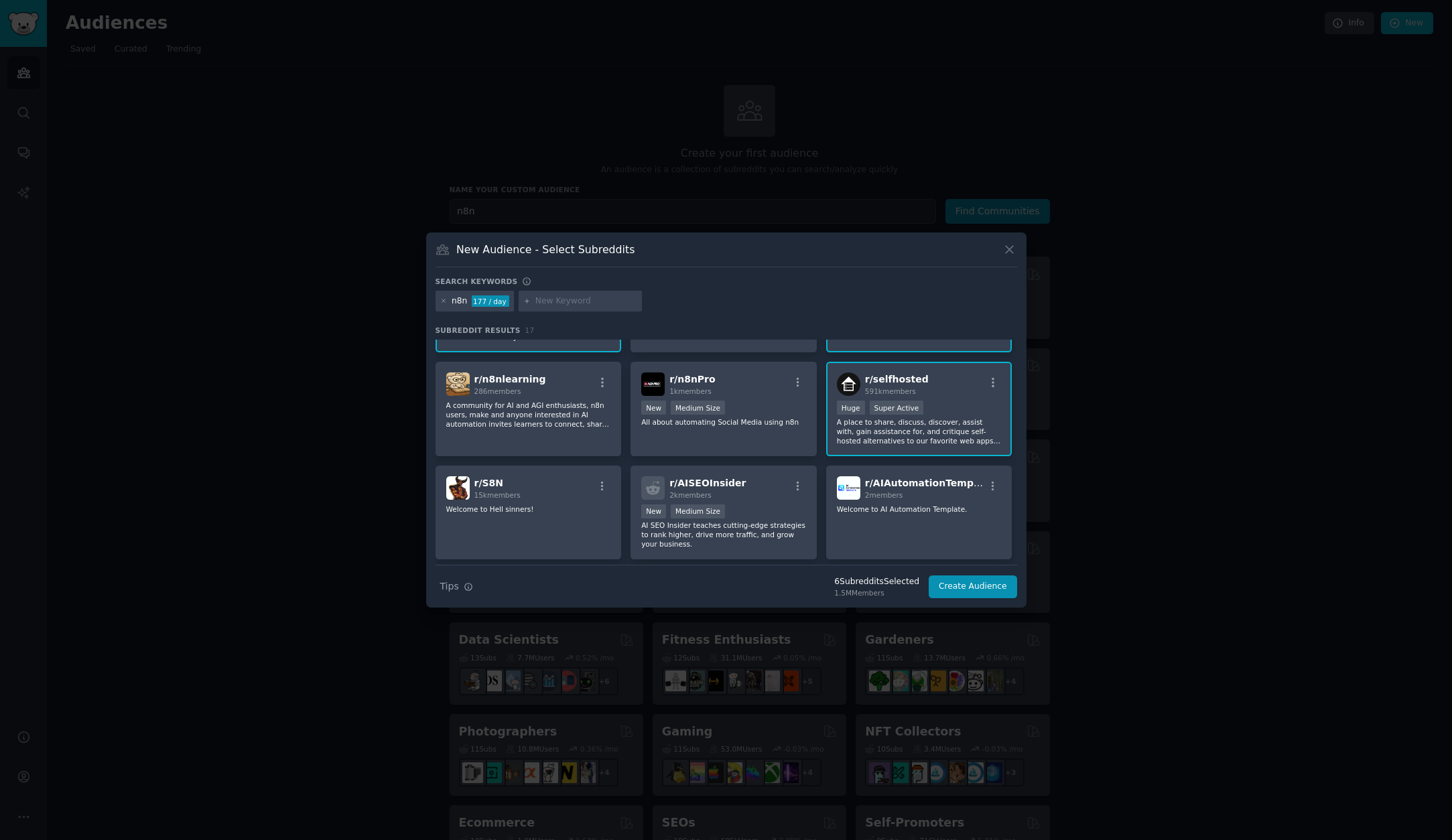
click at [950, 401] on div "Huge Super Active" at bounding box center [919, 409] width 164 height 16
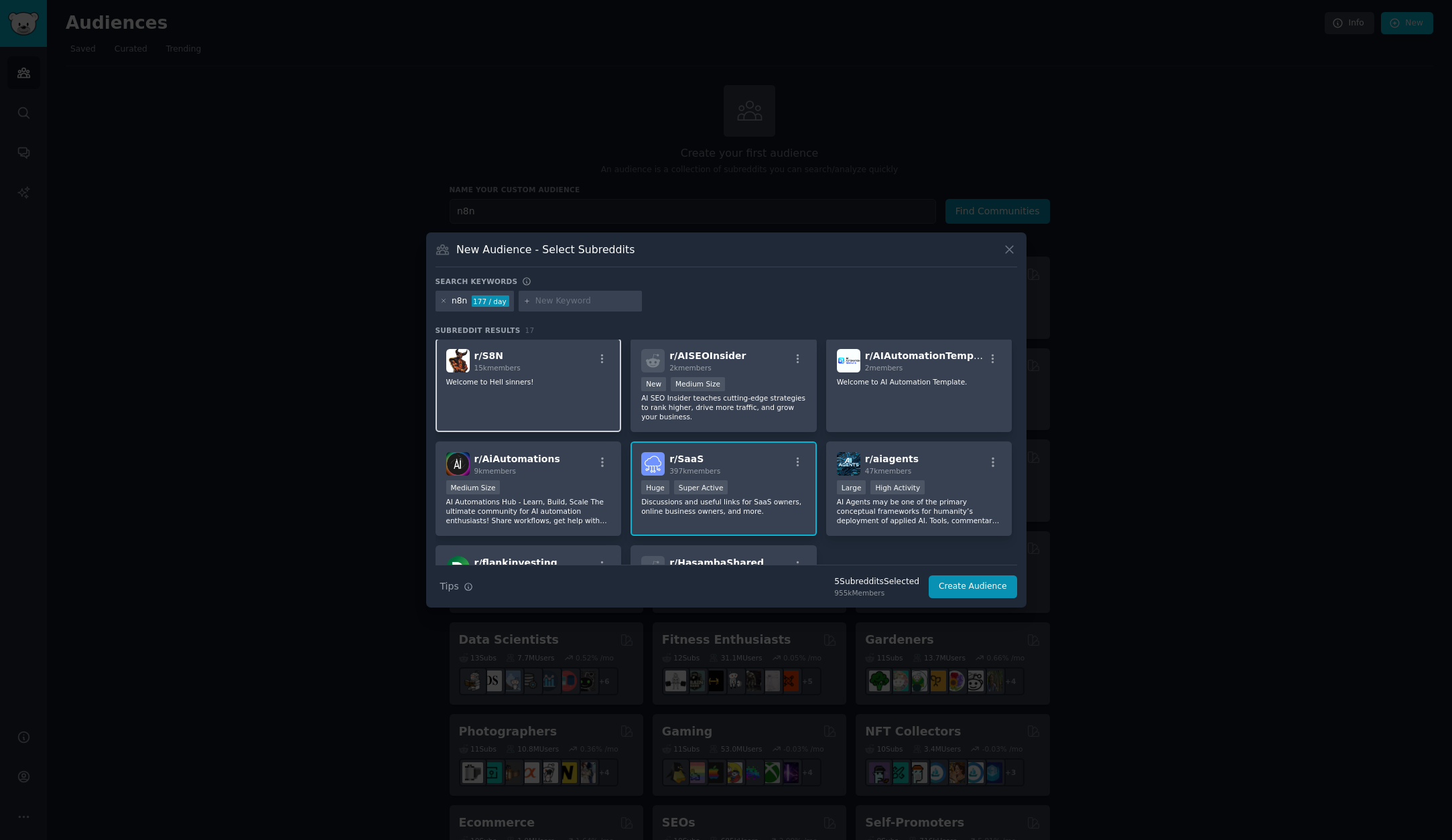
scroll to position [388, 0]
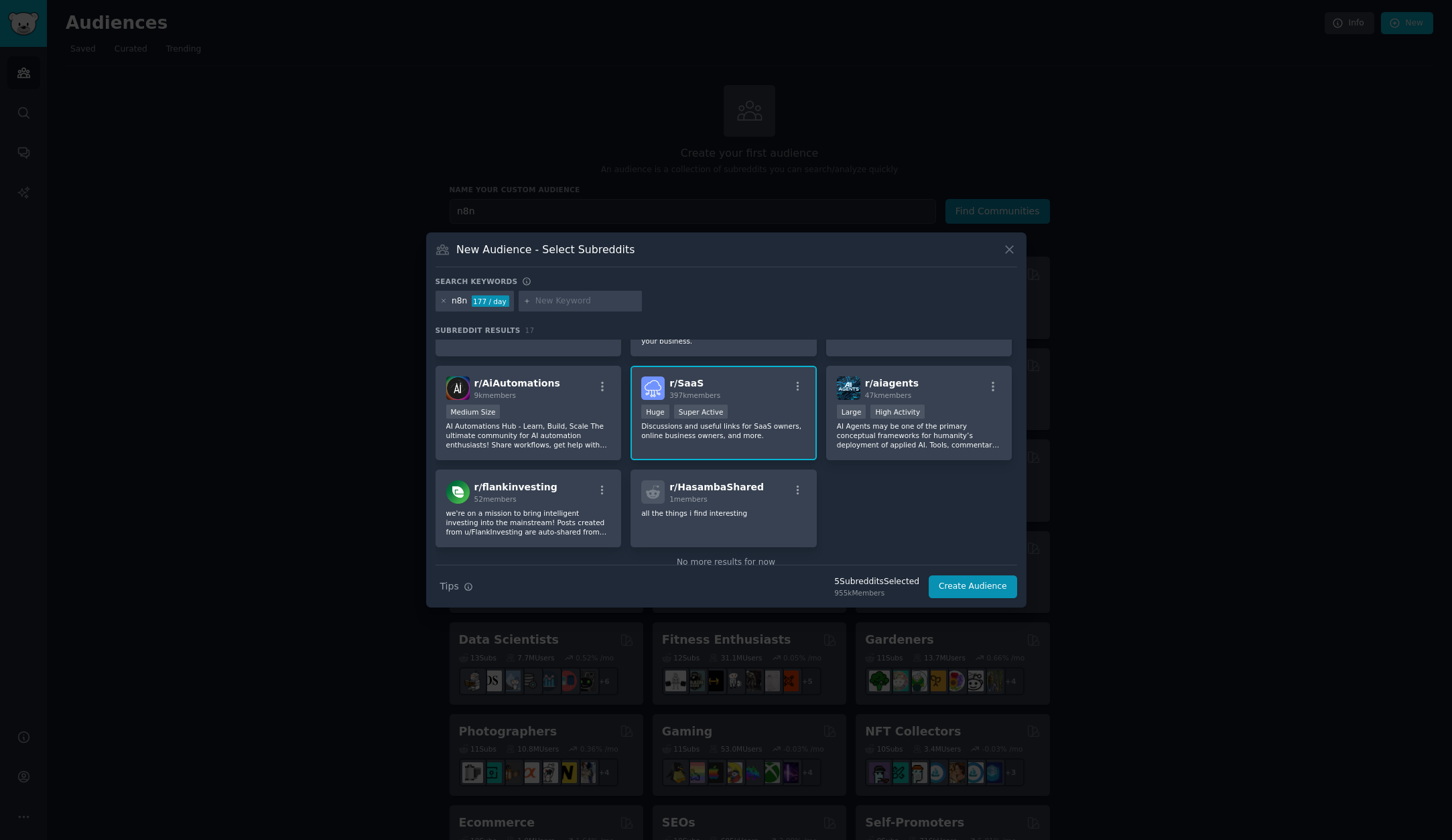
click at [787, 403] on div "r/ SaaS 397k members >= 95th percentile for submissions / day Huge Super Active…" at bounding box center [724, 413] width 186 height 95
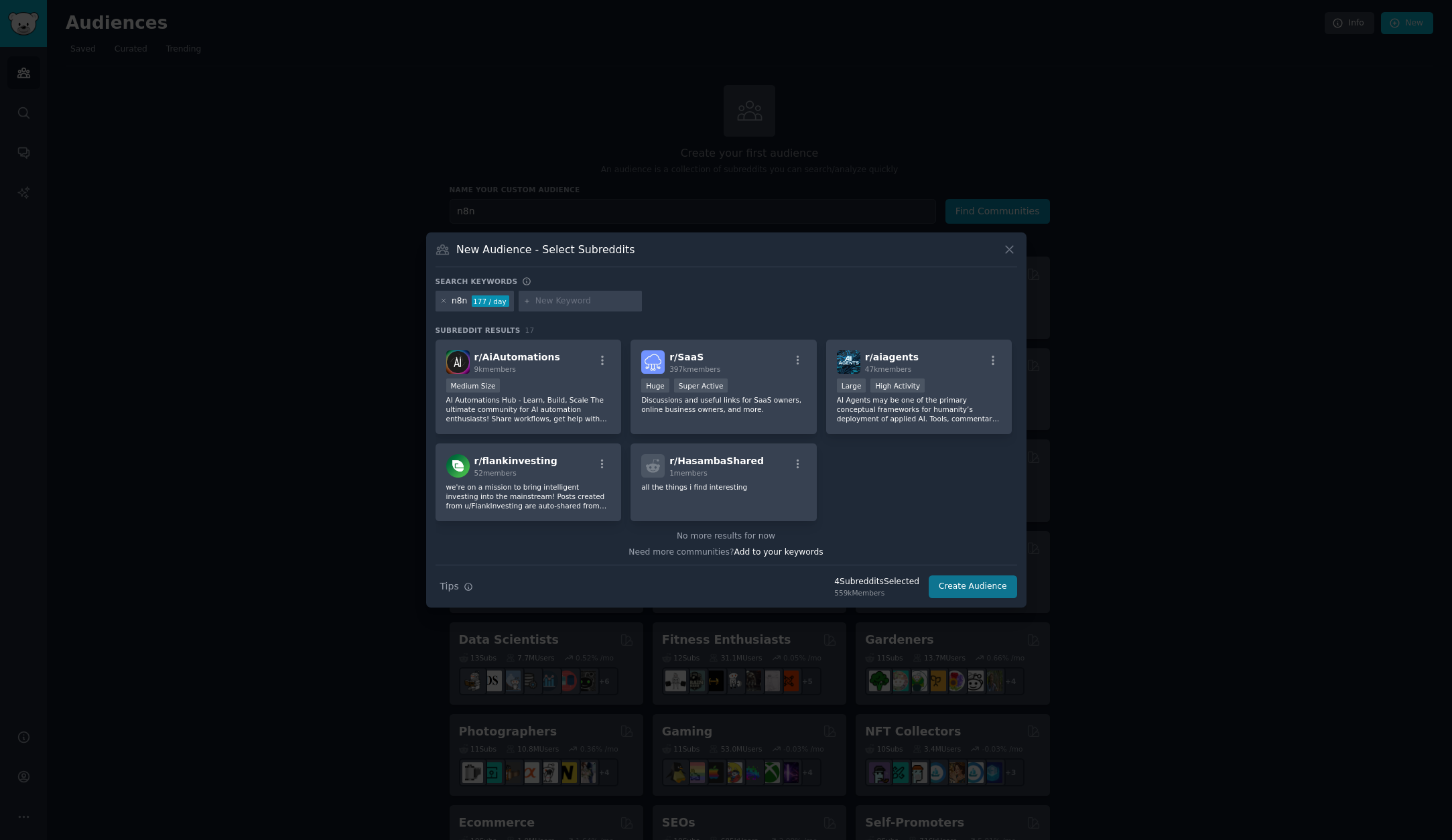
scroll to position [412, 0]
click at [969, 584] on button "Create Audience" at bounding box center [972, 586] width 88 height 23
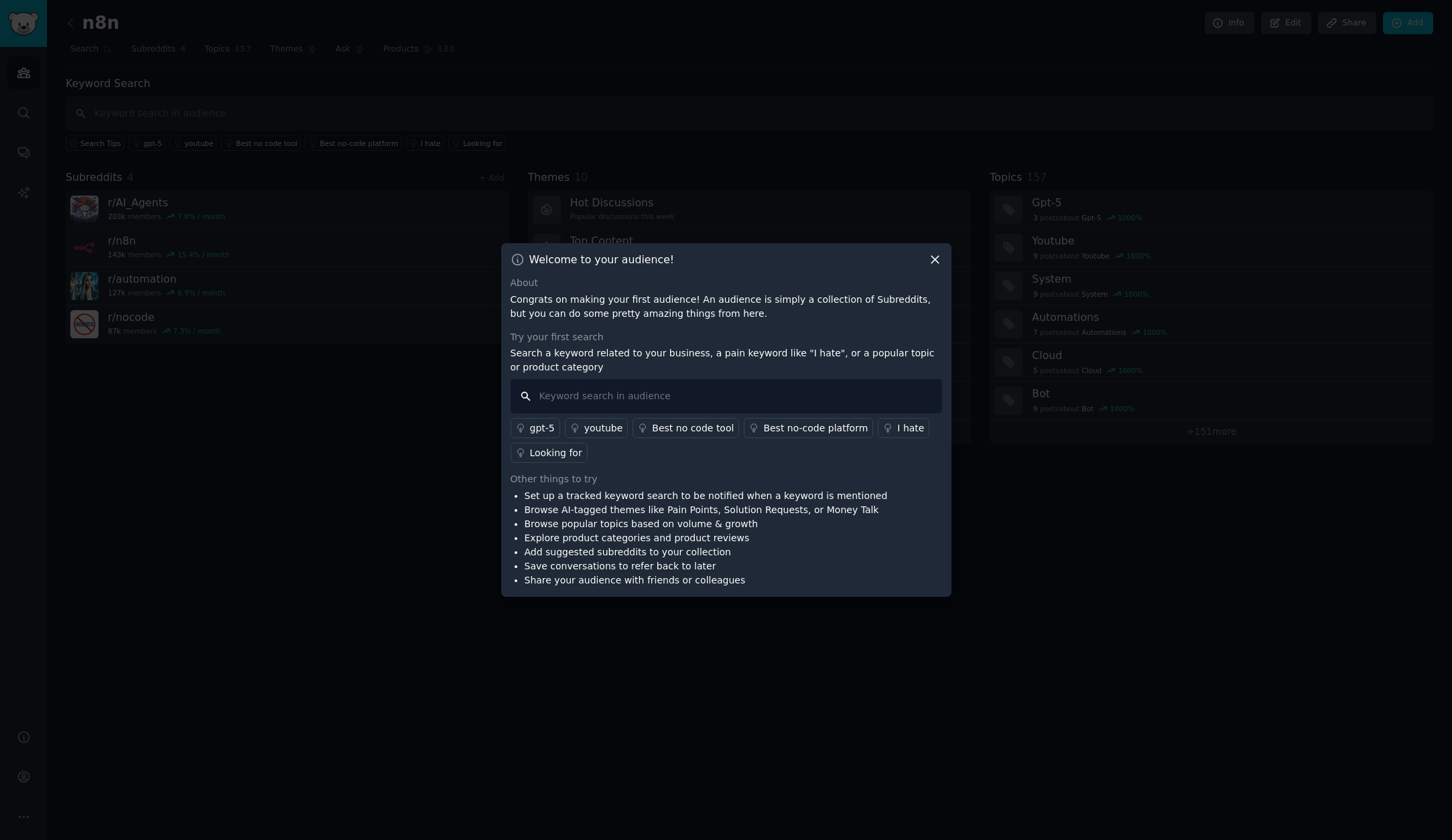
click at [604, 399] on input "text" at bounding box center [726, 396] width 432 height 34
type input "n8n"
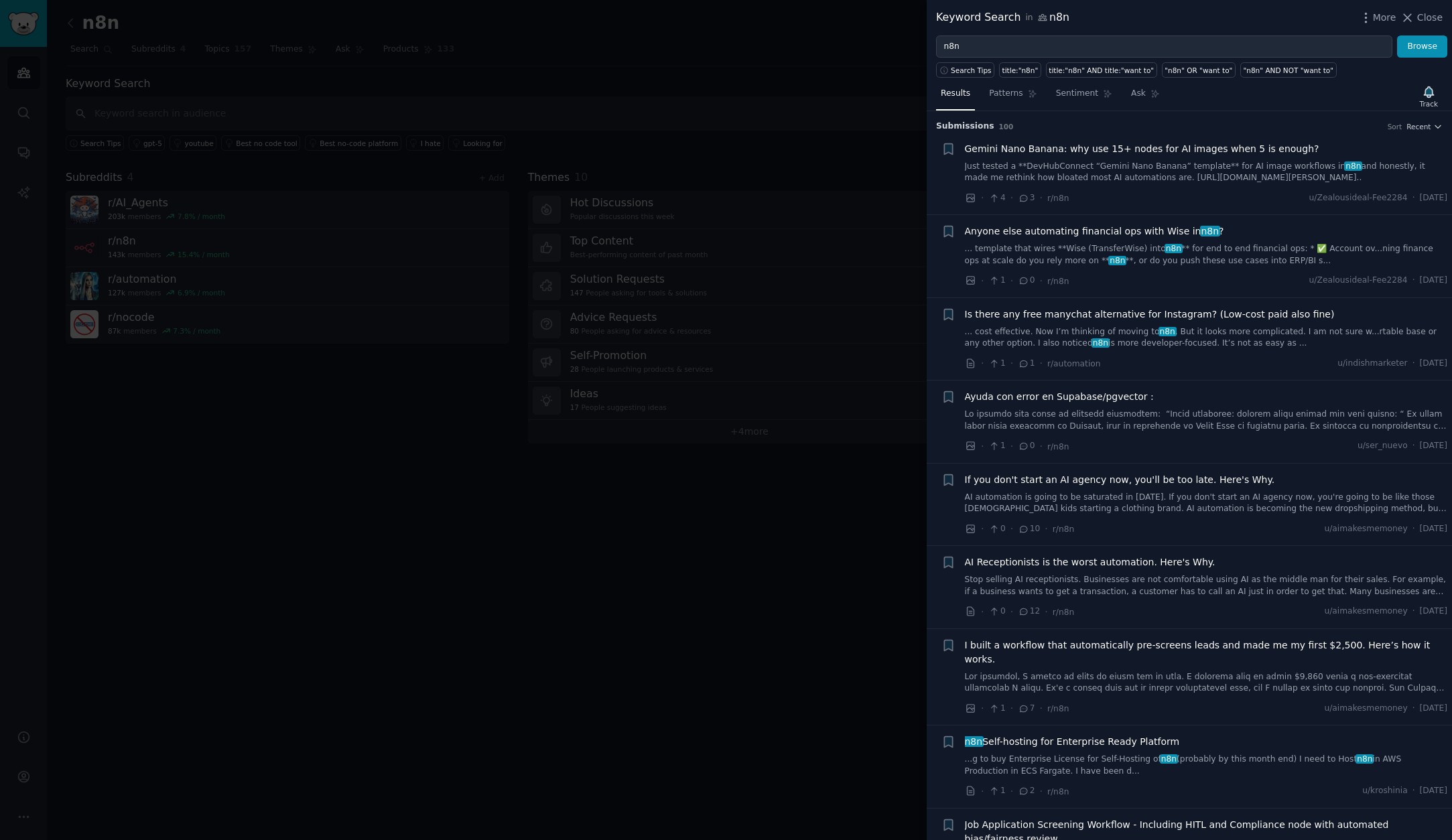
click at [1078, 149] on span "Gemini Nano Banana: why use 15+ nodes for AI images when 5 is enough?" at bounding box center [1142, 149] width 354 height 14
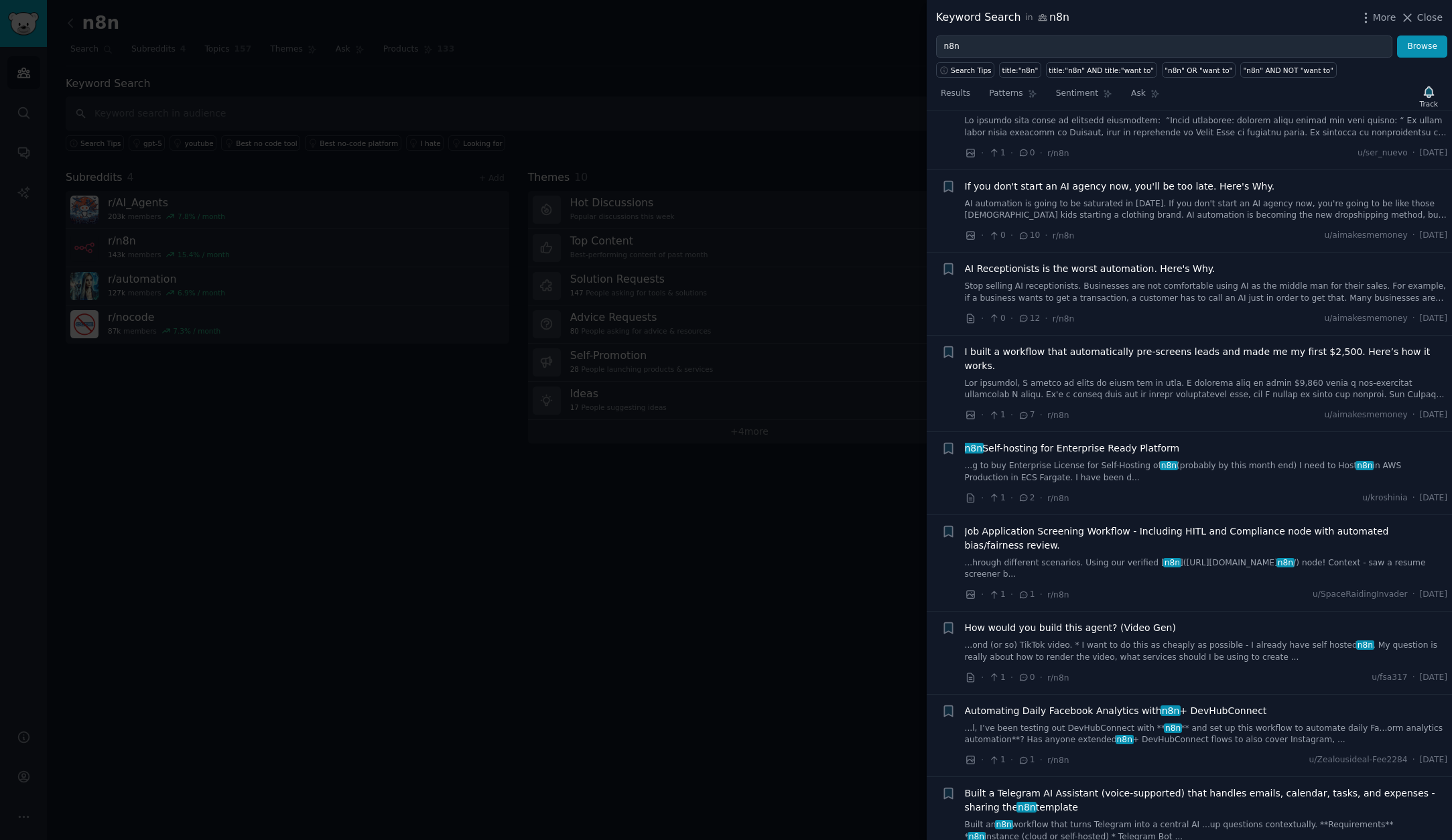
scroll to position [852, 0]
click at [743, 547] on div at bounding box center [726, 420] width 1452 height 840
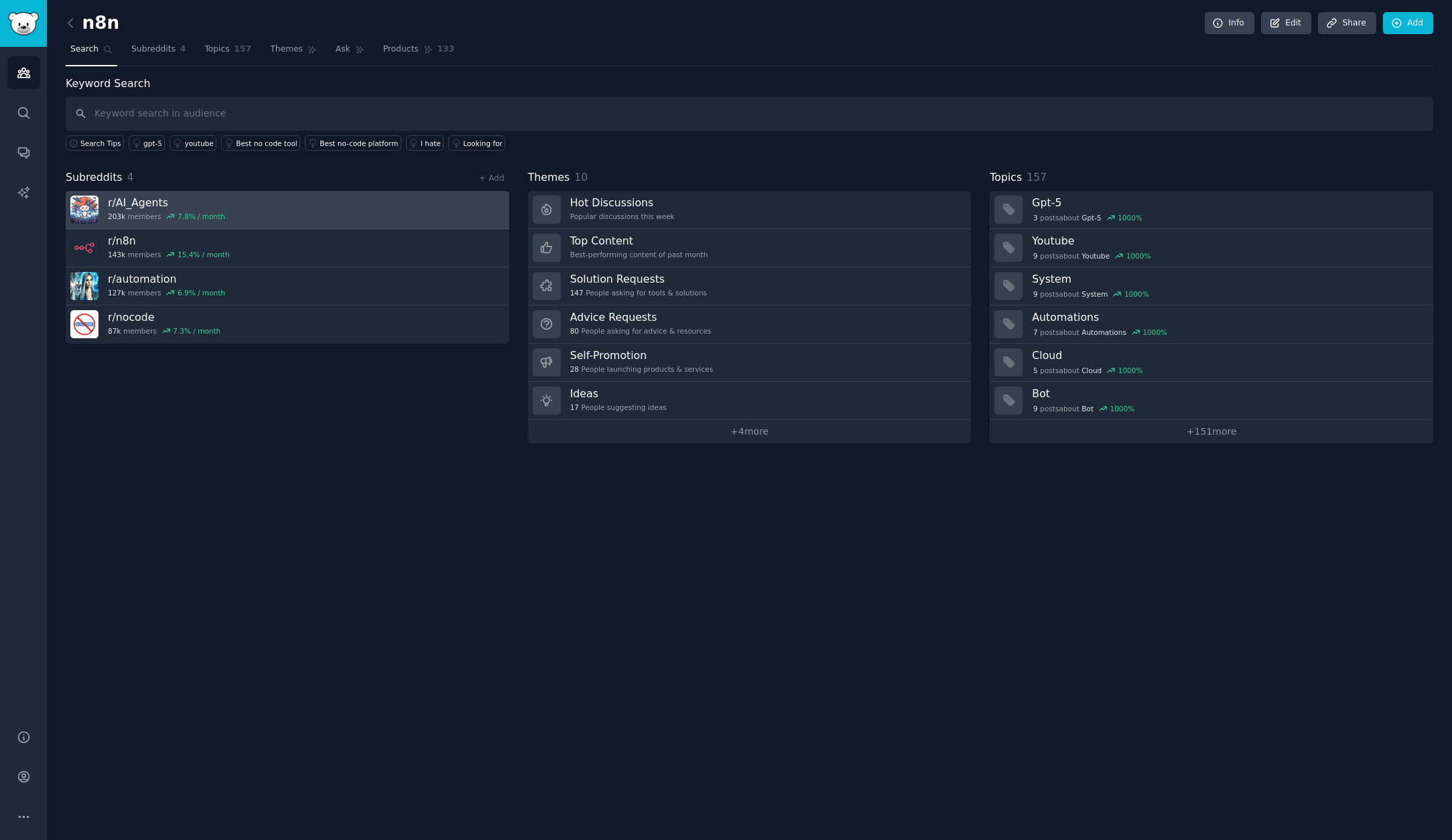
click at [136, 202] on h3 "r/ AI_Agents" at bounding box center [166, 202] width 117 height 14
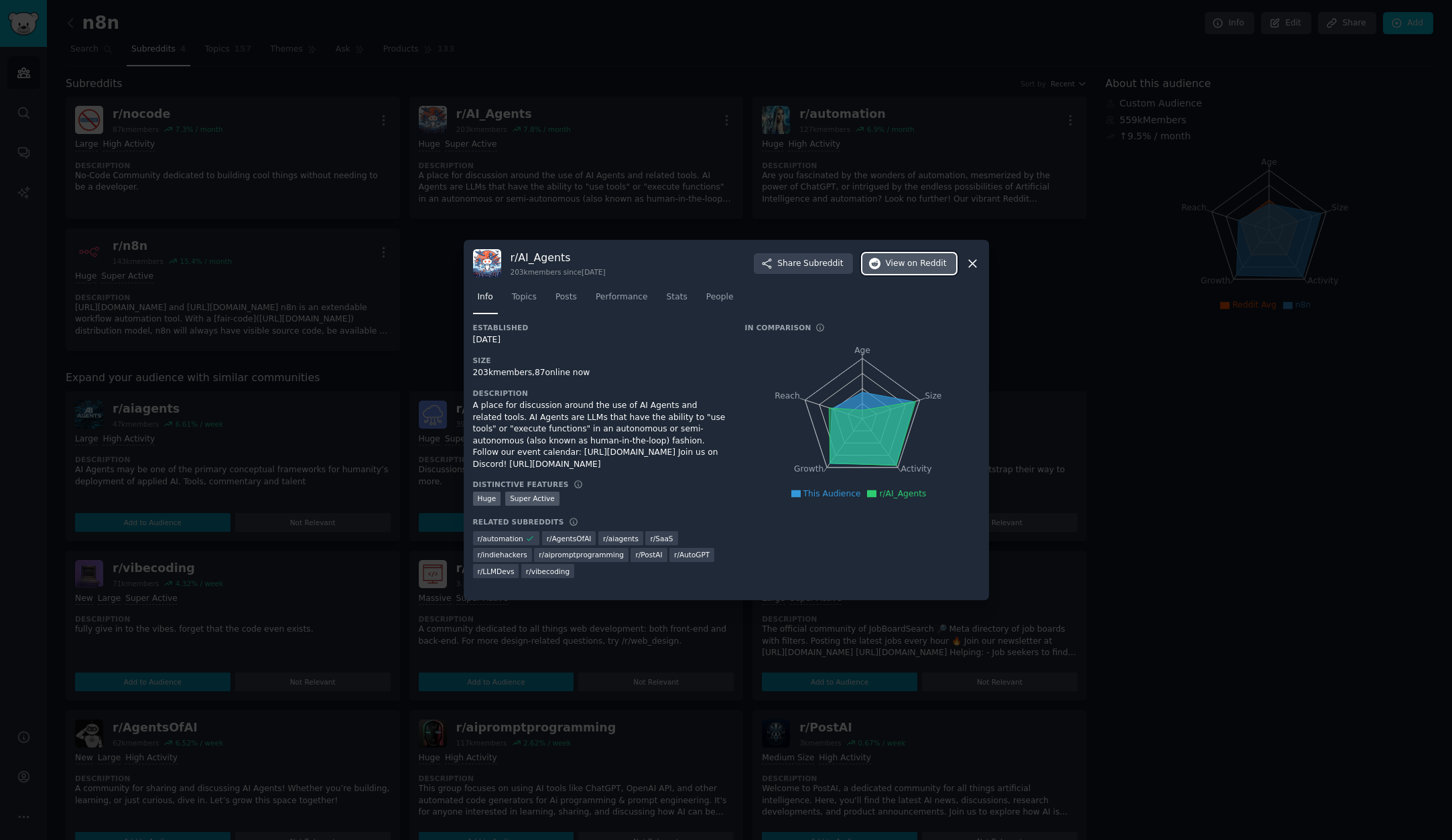
click at [909, 262] on span "on Reddit" at bounding box center [926, 264] width 39 height 12
click at [682, 179] on div at bounding box center [726, 420] width 1452 height 840
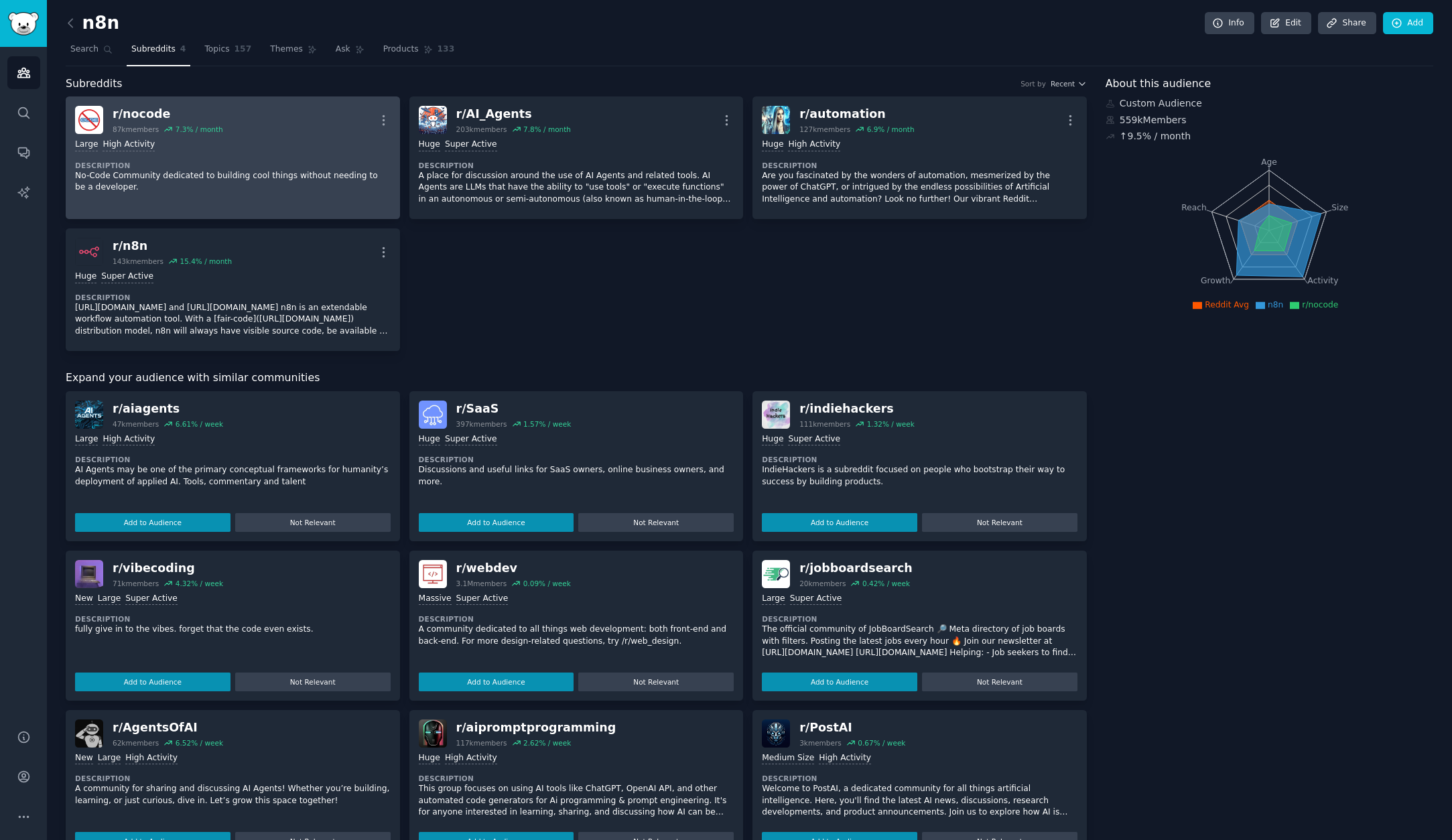
click at [311, 138] on div "Large High Activity" at bounding box center [232, 145] width 315 height 13
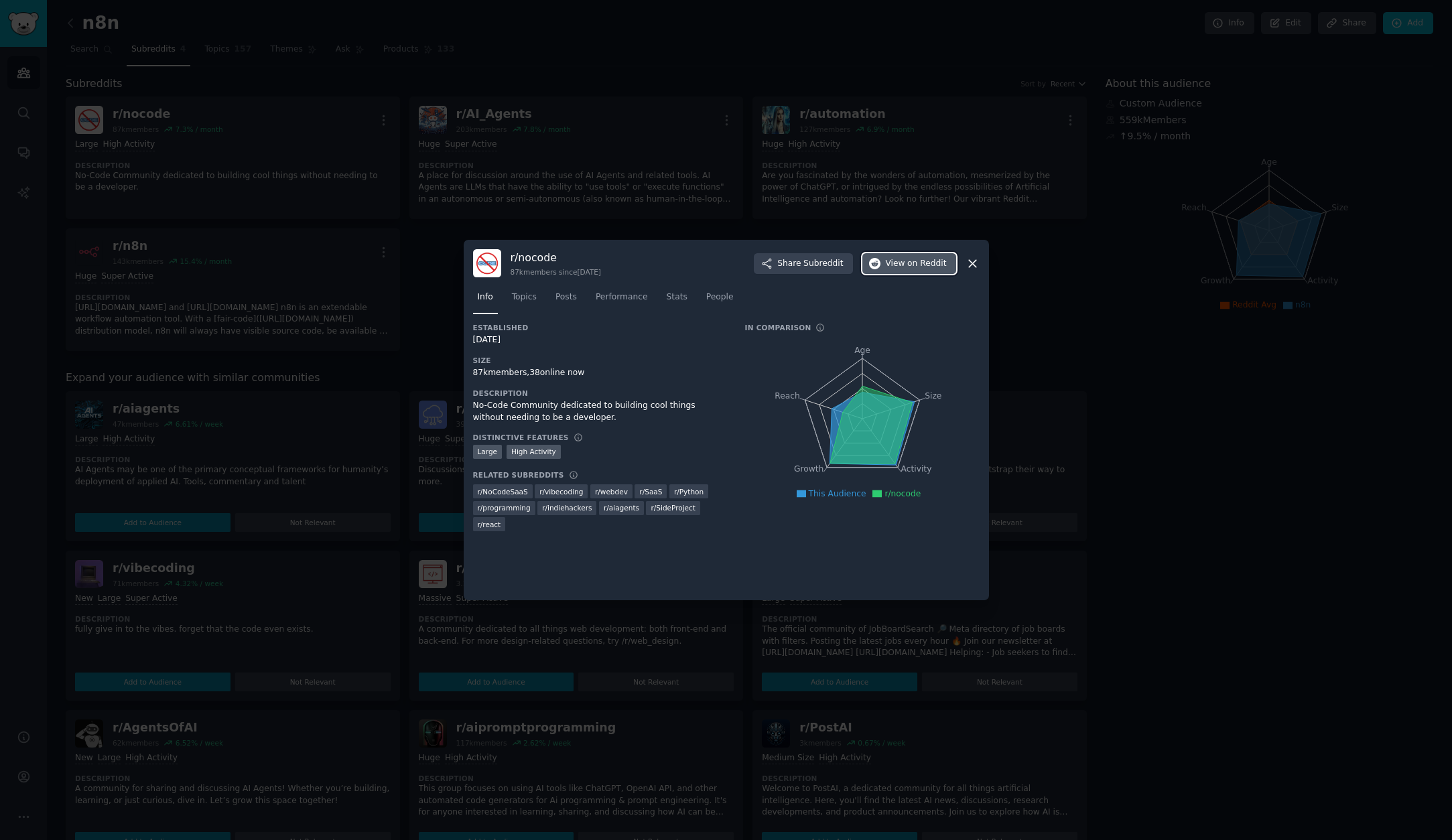
click at [897, 266] on span "View on Reddit" at bounding box center [915, 264] width 61 height 12
